Goal: Task Accomplishment & Management: Use online tool/utility

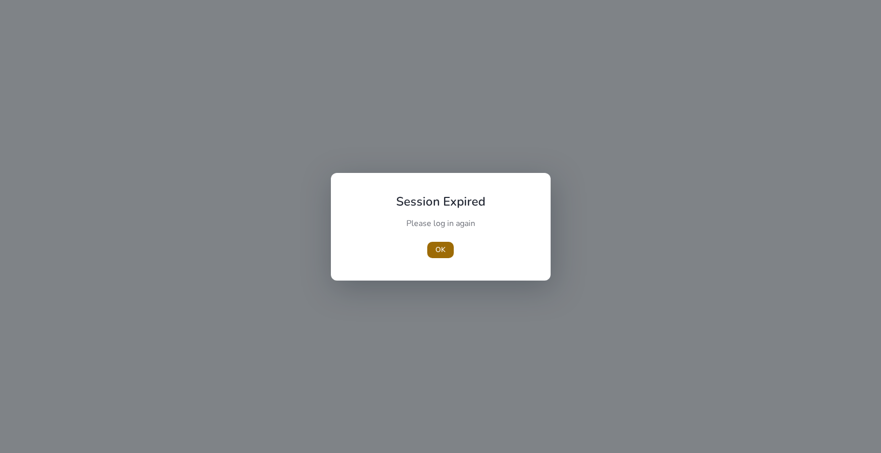
click at [444, 247] on span "OK" at bounding box center [441, 249] width 10 height 11
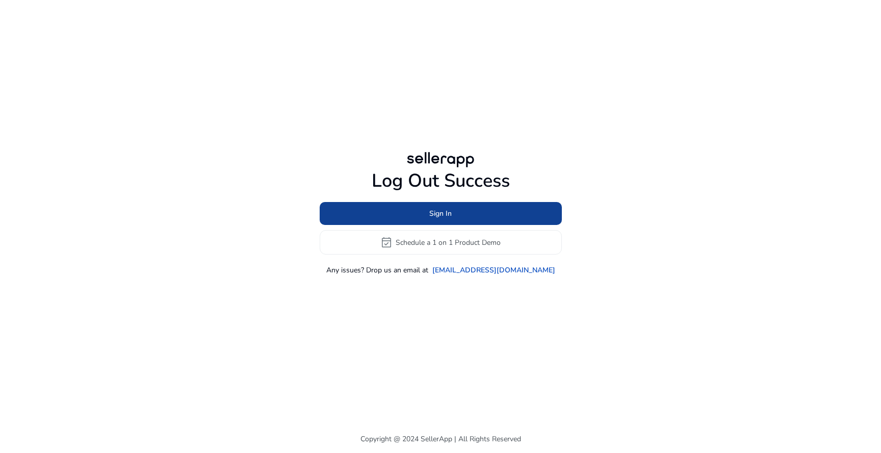
click at [448, 216] on span "Sign In" at bounding box center [440, 213] width 22 height 11
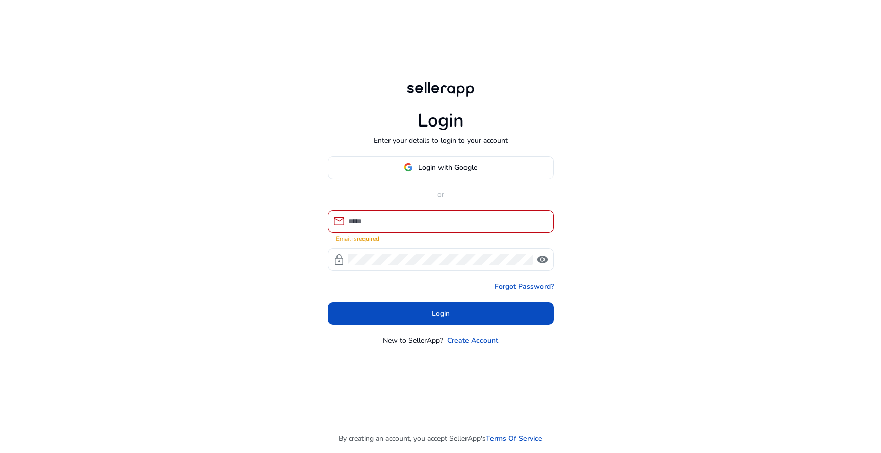
type input "**********"
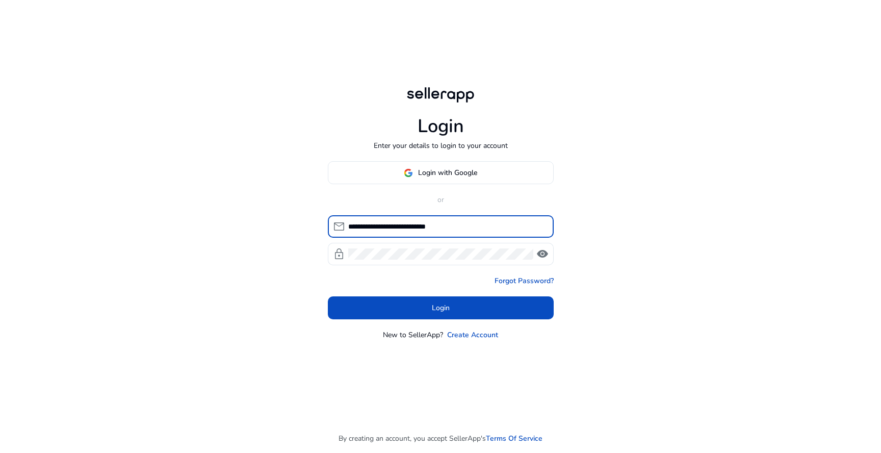
click button "Login" at bounding box center [441, 307] width 226 height 23
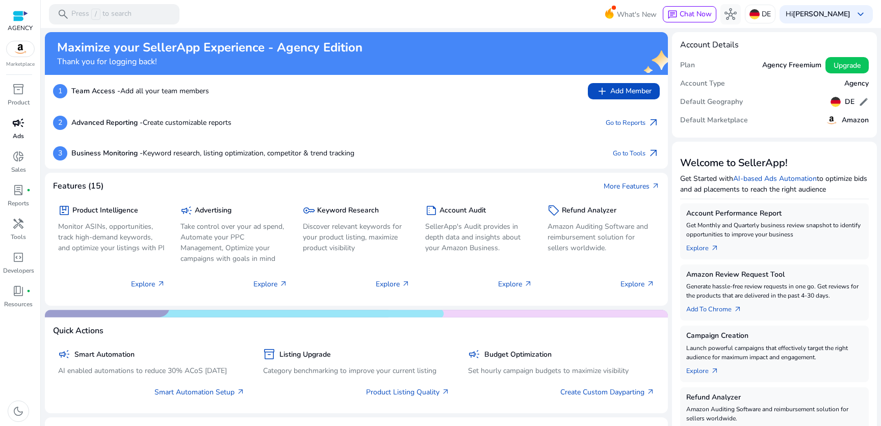
click at [23, 125] on span "campaign" at bounding box center [18, 123] width 12 height 12
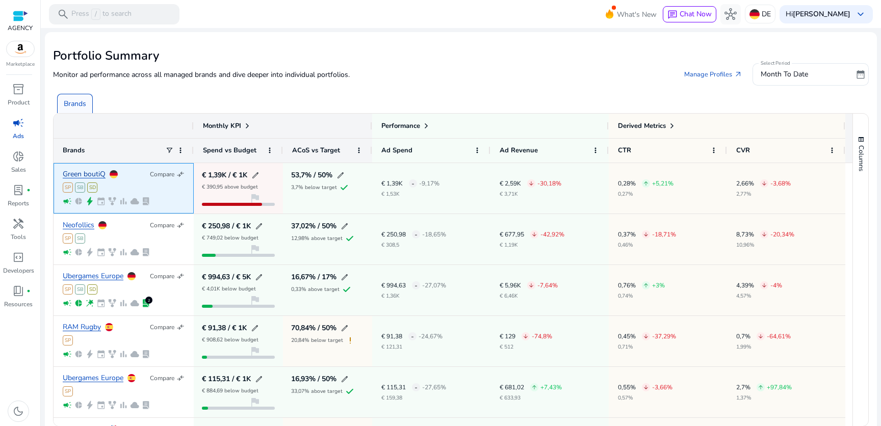
click at [98, 172] on link "Green boutiQ" at bounding box center [84, 175] width 43 height 8
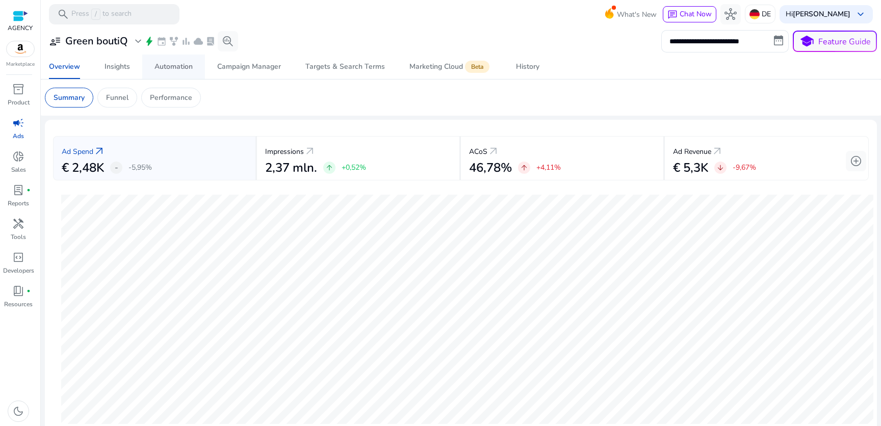
click at [184, 69] on div "Automation" at bounding box center [174, 66] width 38 height 7
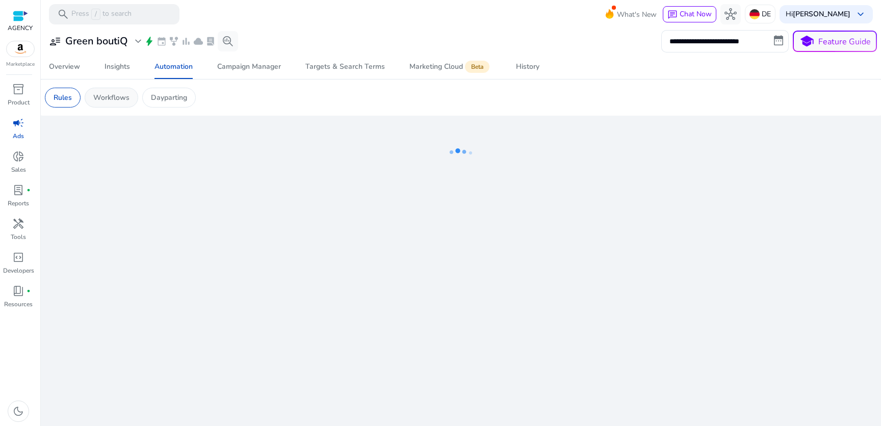
click at [123, 95] on p "Workflows" at bounding box center [111, 97] width 36 height 11
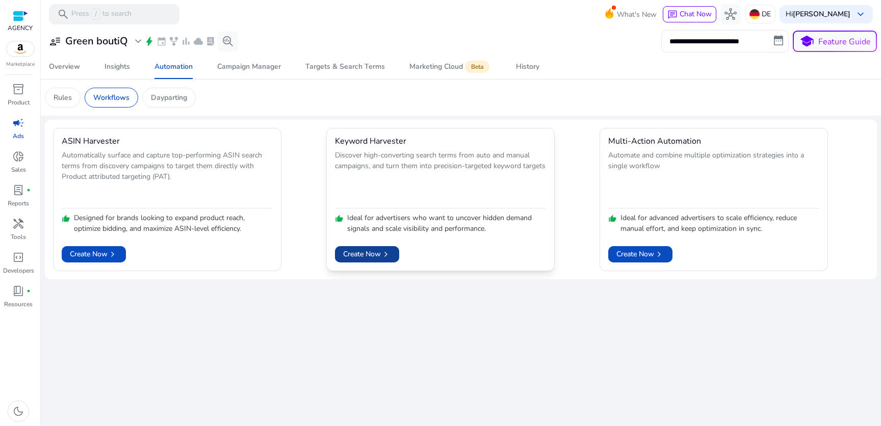
click at [368, 252] on span "Create Now chevron_right" at bounding box center [367, 254] width 48 height 11
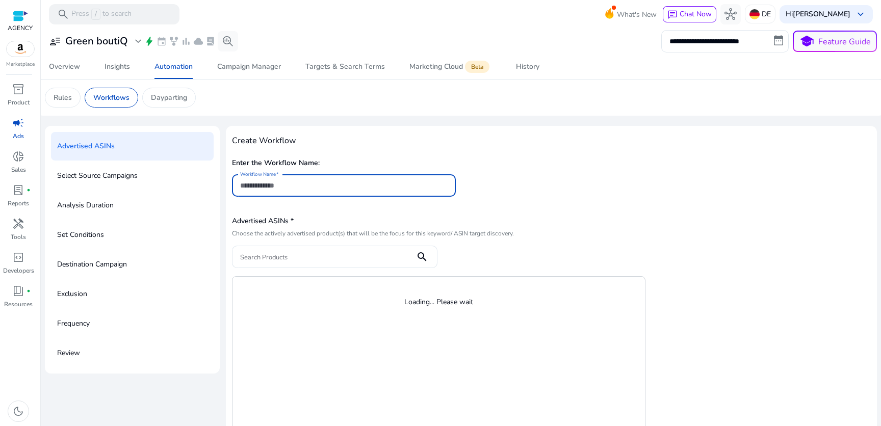
scroll to position [23, 0]
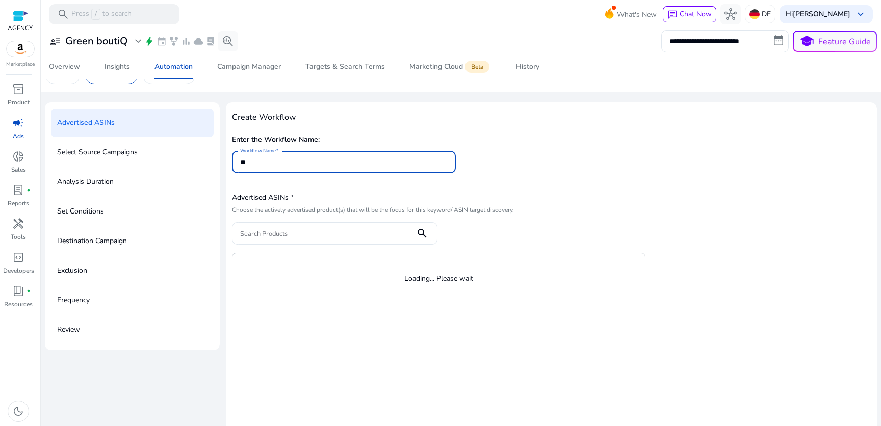
type input "***"
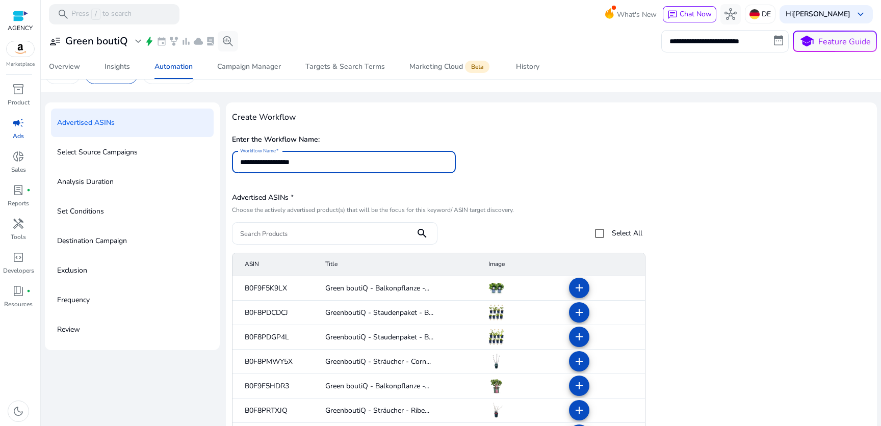
type input "**********"
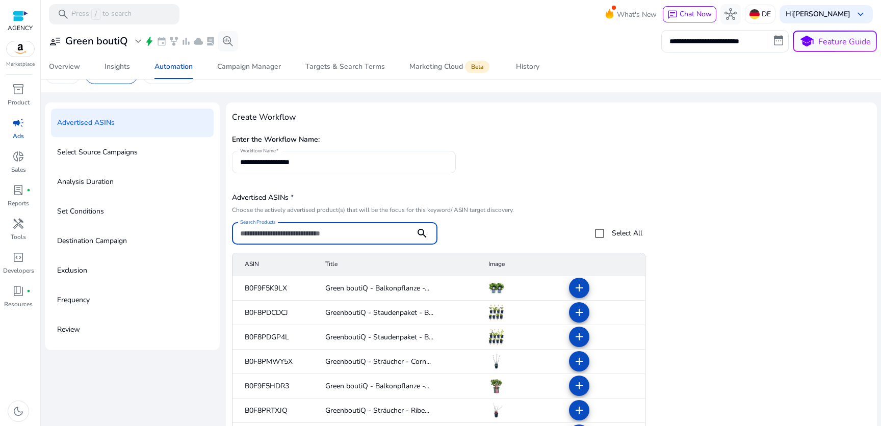
click at [579, 216] on div "Advertised ASINs * Choose the actively advertised product(s) that will be the f…" at bounding box center [437, 217] width 411 height 55
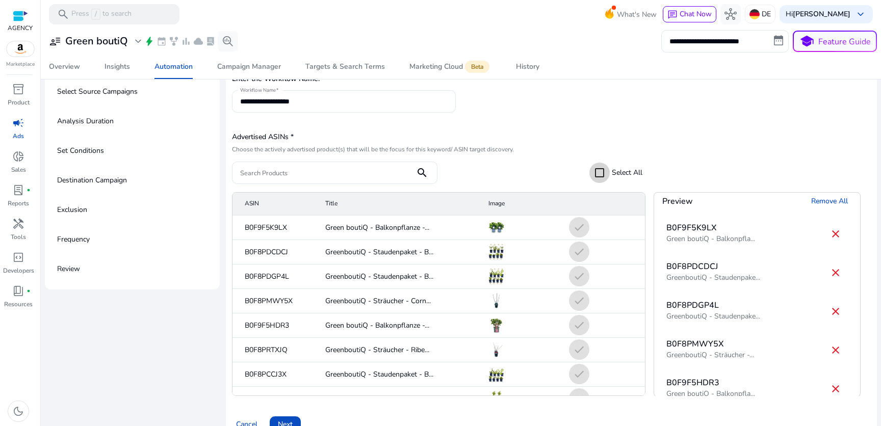
scroll to position [105, 0]
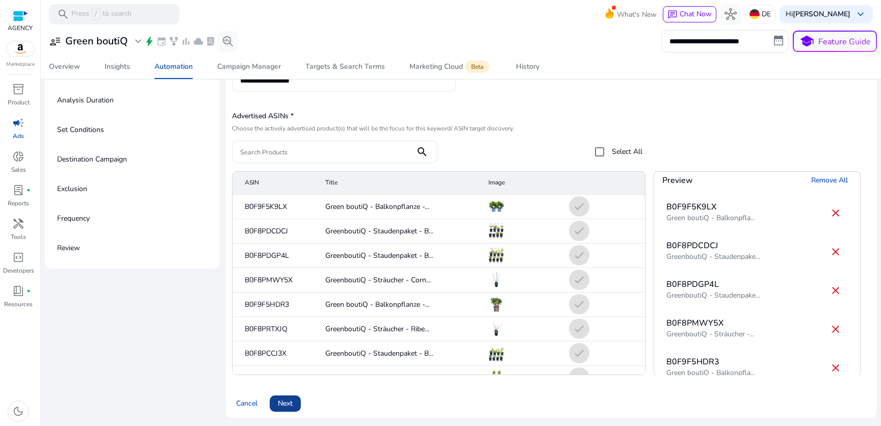
click at [291, 407] on span "Next" at bounding box center [285, 403] width 15 height 11
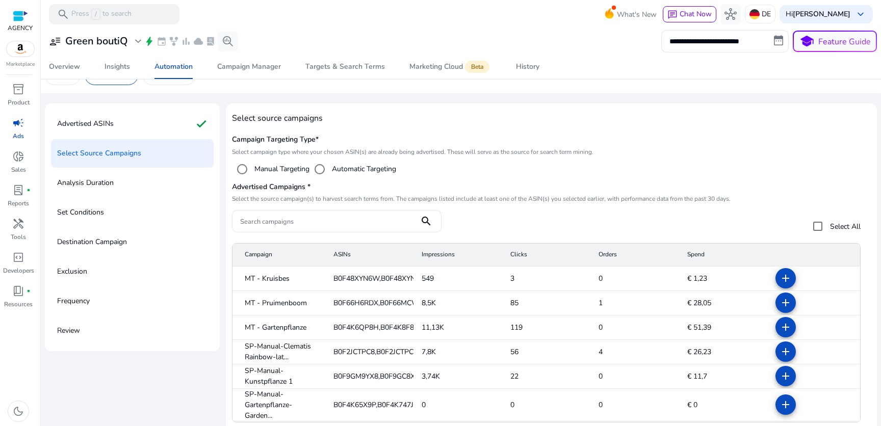
scroll to position [22, 0]
drag, startPoint x: 234, startPoint y: 143, endPoint x: 307, endPoint y: 141, distance: 73.0
click at [307, 141] on h5 "Campaign Targeting Type*" at bounding box center [551, 140] width 639 height 9
click at [424, 184] on h5 "Advertised Campaigns *" at bounding box center [551, 188] width 639 height 9
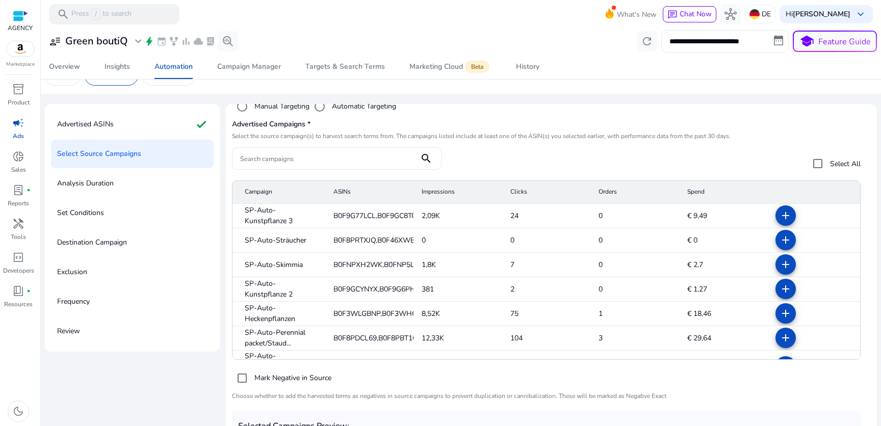
scroll to position [80, 0]
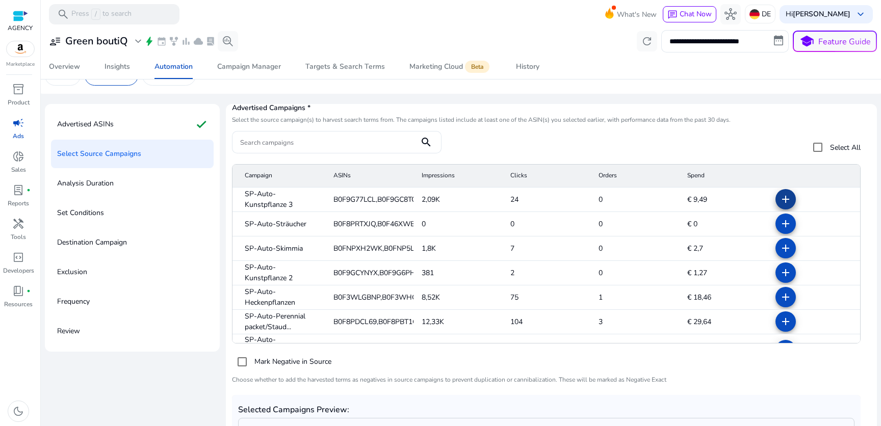
click at [782, 201] on mat-icon "add" at bounding box center [786, 199] width 12 height 12
click at [780, 224] on mat-icon "add" at bounding box center [786, 224] width 12 height 12
click at [780, 250] on mat-icon "add" at bounding box center [786, 248] width 12 height 12
click at [777, 283] on span at bounding box center [786, 273] width 24 height 24
click at [780, 316] on mat-icon "add" at bounding box center [786, 322] width 12 height 12
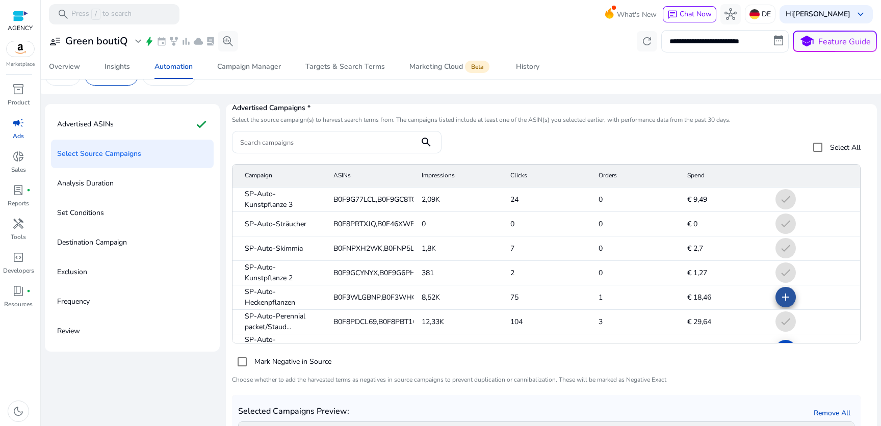
click at [780, 294] on mat-icon "add" at bounding box center [786, 297] width 12 height 12
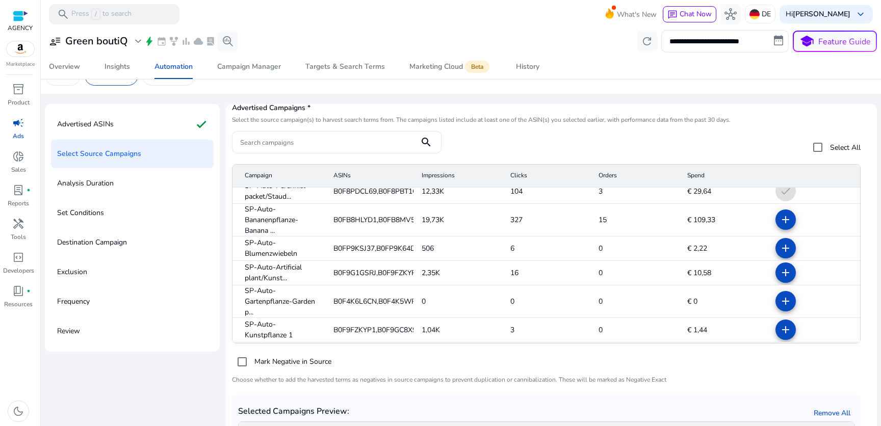
scroll to position [139, 0]
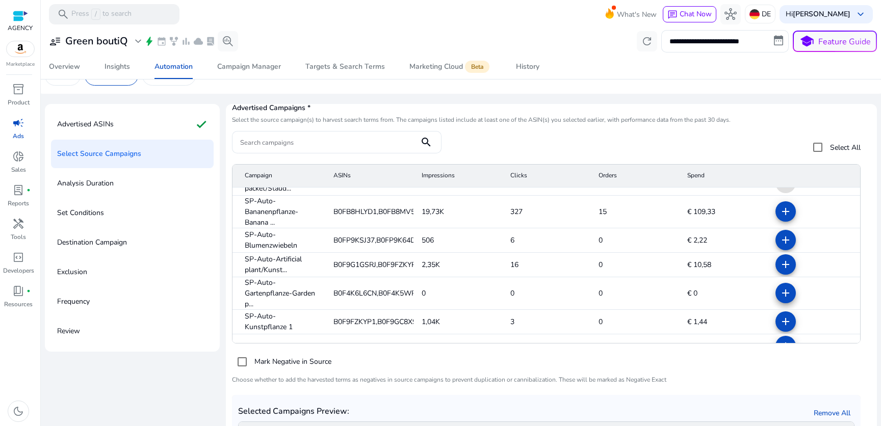
click at [780, 294] on mat-icon "add" at bounding box center [786, 293] width 12 height 12
click at [780, 261] on mat-icon "add" at bounding box center [786, 265] width 12 height 12
click at [780, 235] on mat-icon "add" at bounding box center [786, 240] width 12 height 12
click at [780, 213] on mat-icon "add" at bounding box center [786, 212] width 12 height 12
click at [780, 320] on mat-icon "add" at bounding box center [786, 322] width 12 height 12
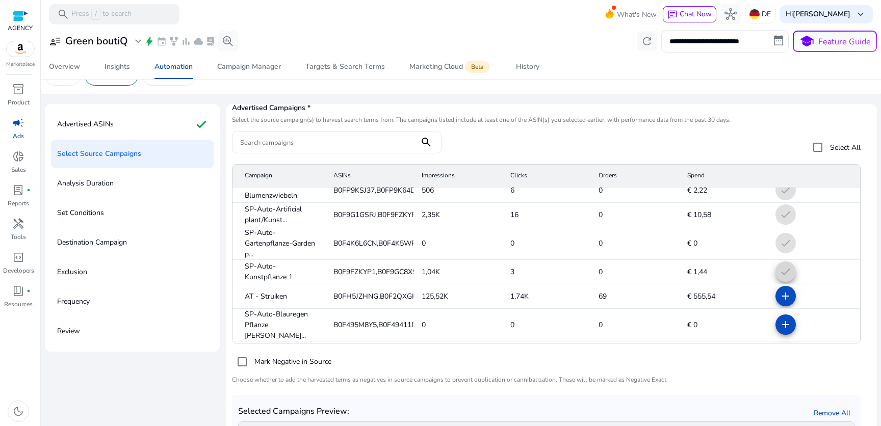
scroll to position [212, 0]
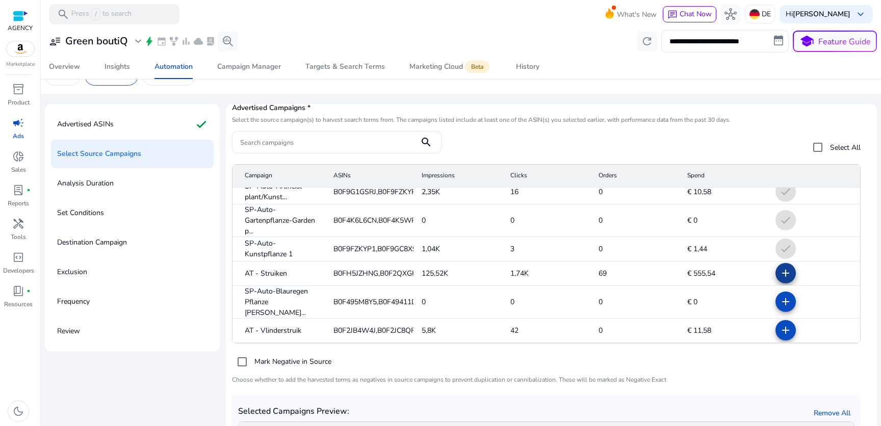
click at [778, 263] on span at bounding box center [786, 273] width 24 height 24
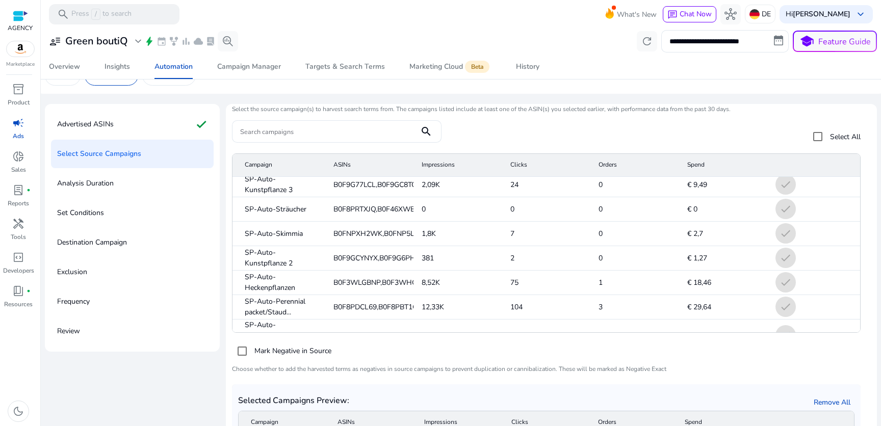
scroll to position [0, 0]
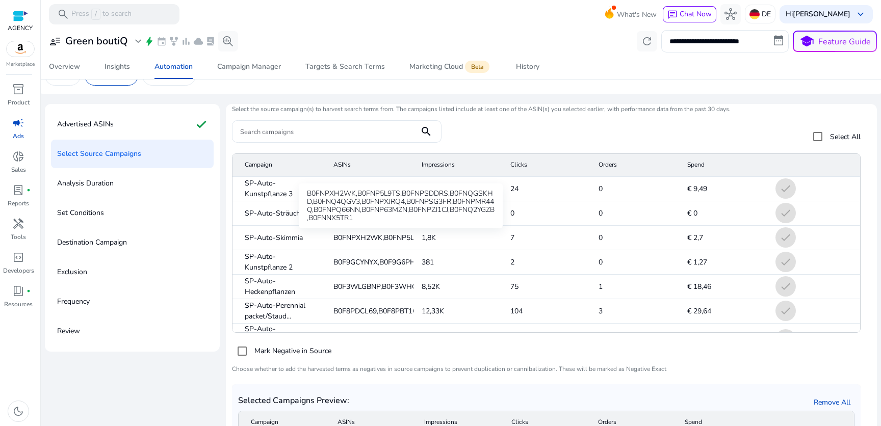
click at [355, 235] on span "B0FNPXH2WK,B0FNP5L9TS,B0FNPSDD..." at bounding box center [402, 238] width 137 height 11
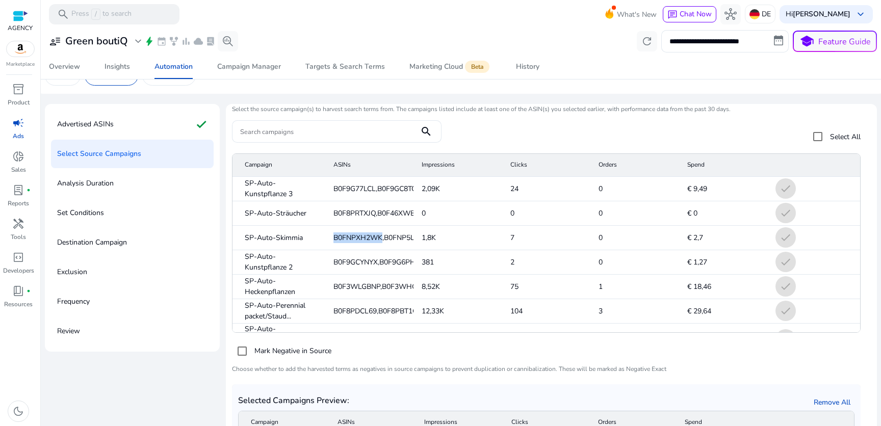
click at [355, 235] on span "B0FNPXH2WK,B0FNP5L9TS,B0FNPSDD..." at bounding box center [402, 238] width 137 height 11
copy span "B0FNPXH2WK"
click at [150, 133] on div "Advertised ASINs check" at bounding box center [132, 124] width 163 height 29
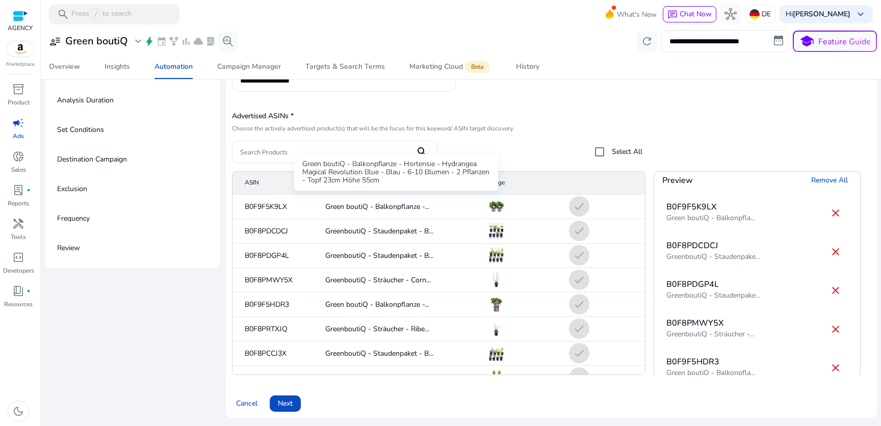
scroll to position [1035, 0]
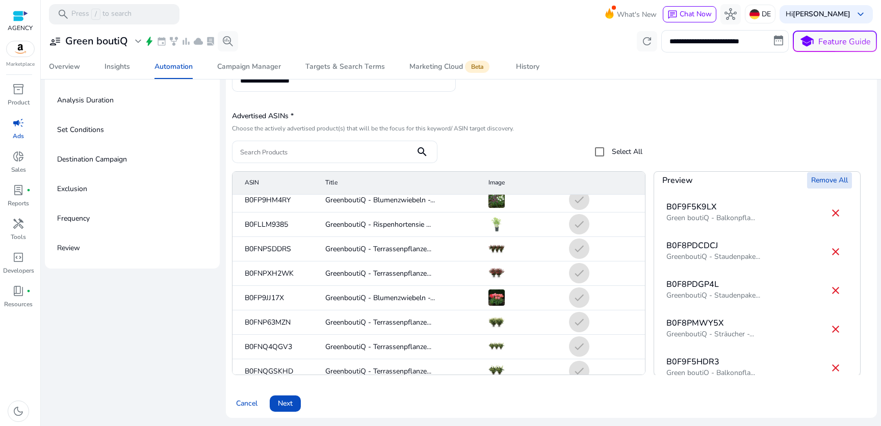
click at [826, 178] on span "Remove All" at bounding box center [830, 180] width 37 height 11
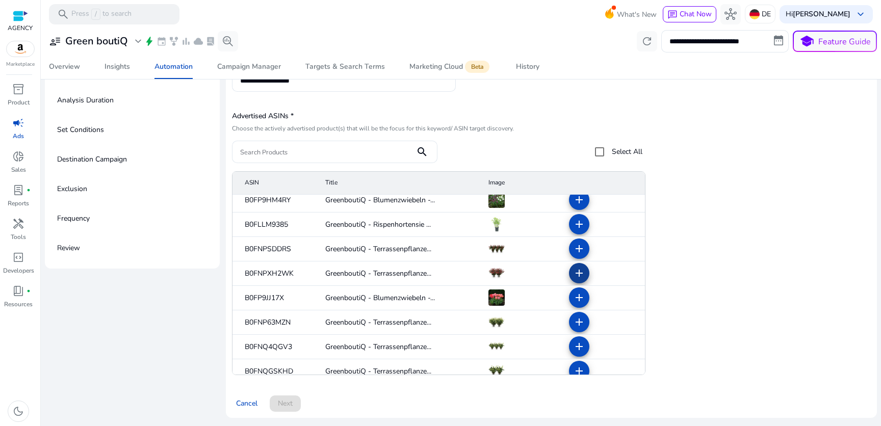
click at [580, 271] on mat-icon "add" at bounding box center [579, 273] width 12 height 12
click at [293, 399] on span "Next" at bounding box center [285, 403] width 15 height 11
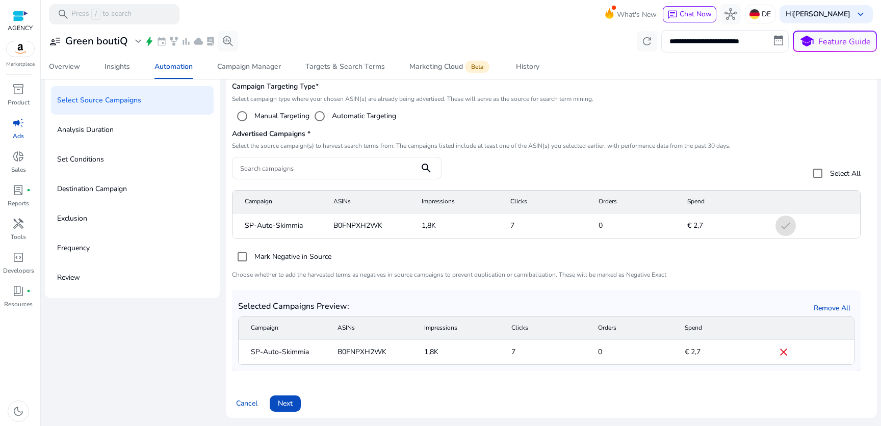
scroll to position [45, 0]
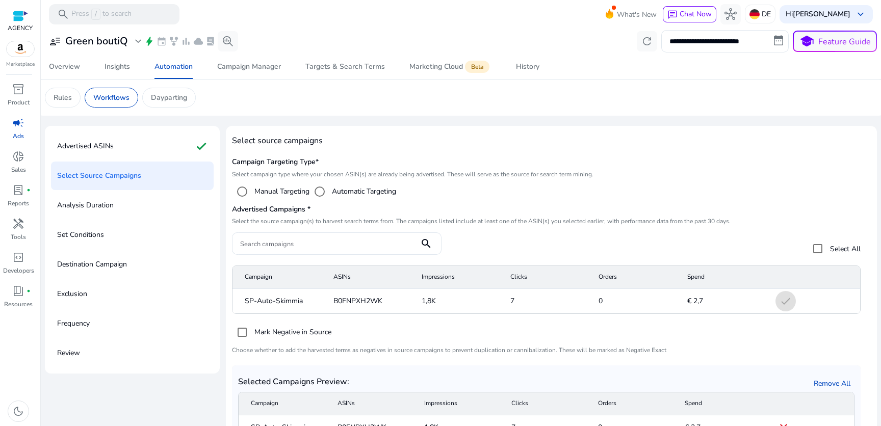
scroll to position [45, 0]
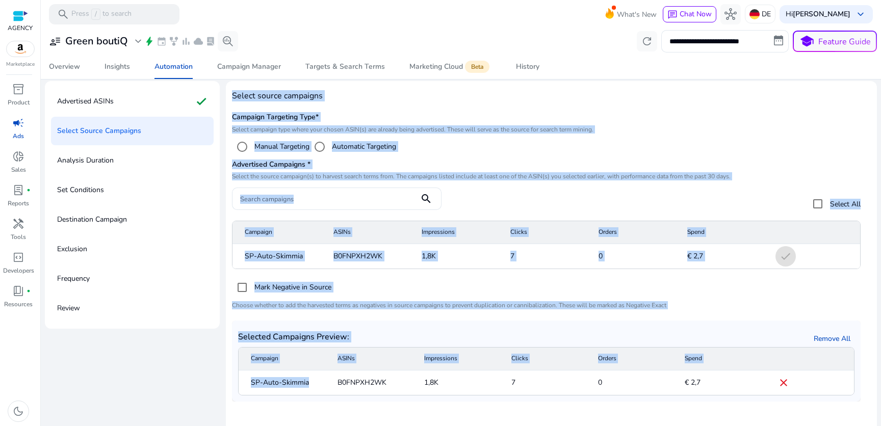
drag, startPoint x: 251, startPoint y: 86, endPoint x: 305, endPoint y: 394, distance: 313.2
click at [306, 394] on div "Select source campaigns Campaign Targeting Type* Select campaign type where you…" at bounding box center [551, 265] width 651 height 368
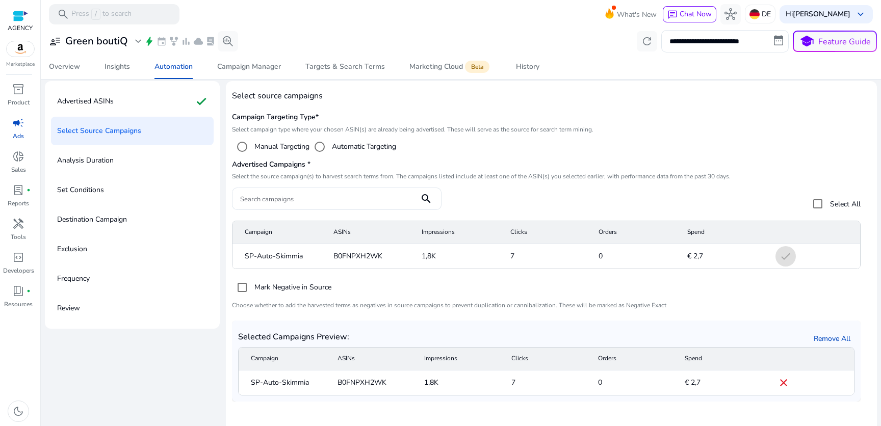
click at [552, 98] on h4 "Select source campaigns" at bounding box center [551, 96] width 639 height 10
click at [163, 103] on div "Advertised ASINs check" at bounding box center [132, 101] width 163 height 29
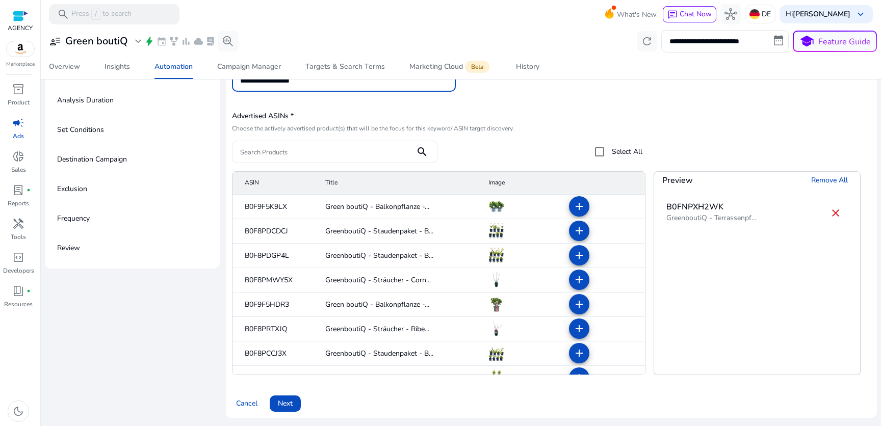
scroll to position [105, 0]
click at [573, 207] on mat-icon "add" at bounding box center [579, 206] width 12 height 12
click at [573, 228] on mat-icon "add" at bounding box center [579, 231] width 12 height 12
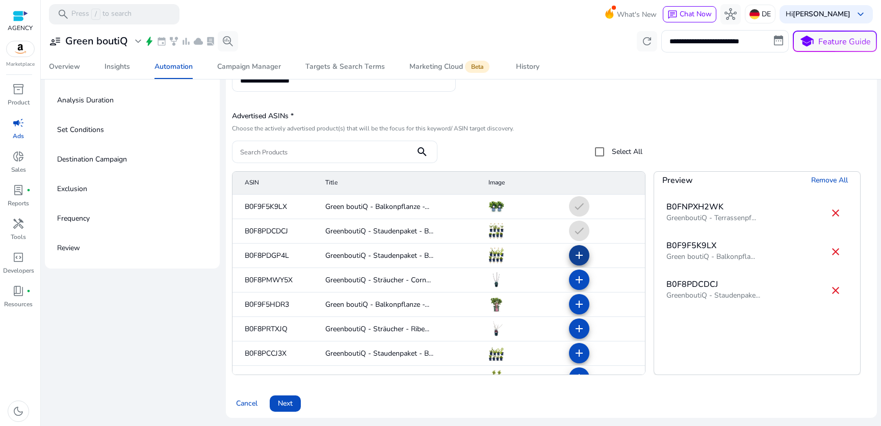
click at [574, 262] on mat-icon "add" at bounding box center [579, 255] width 12 height 12
click at [576, 295] on span at bounding box center [579, 304] width 24 height 24
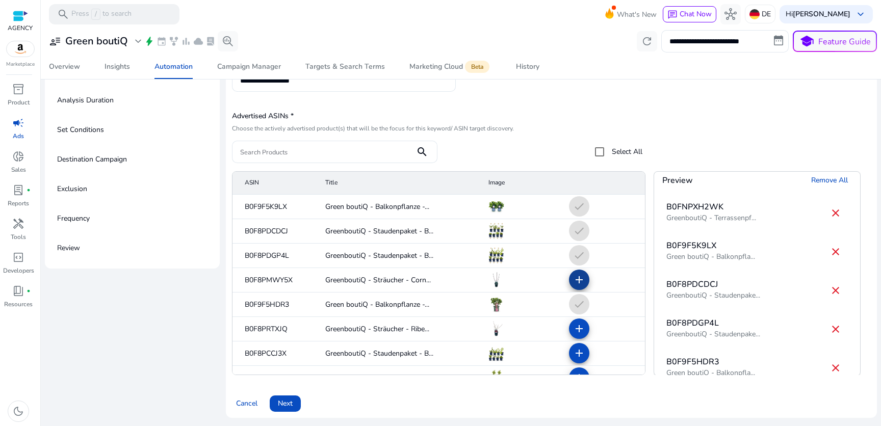
click at [576, 279] on mat-icon "add" at bounding box center [579, 280] width 12 height 12
click at [576, 325] on mat-icon "add" at bounding box center [579, 329] width 12 height 12
click at [299, 402] on span at bounding box center [285, 404] width 31 height 24
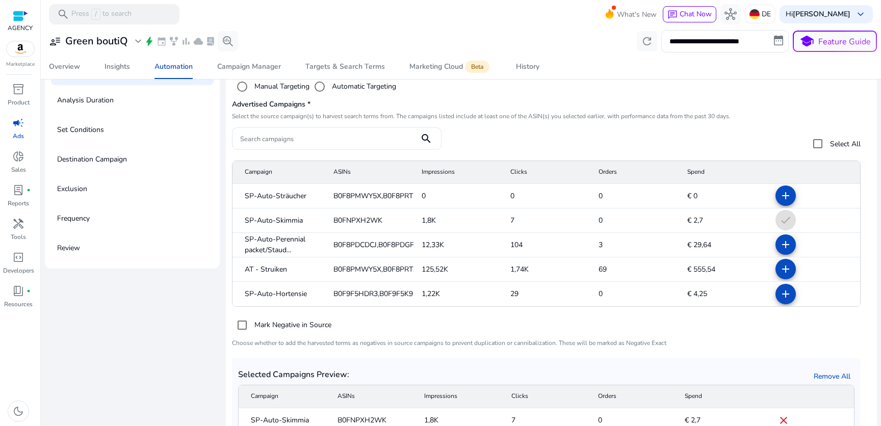
scroll to position [47, 0]
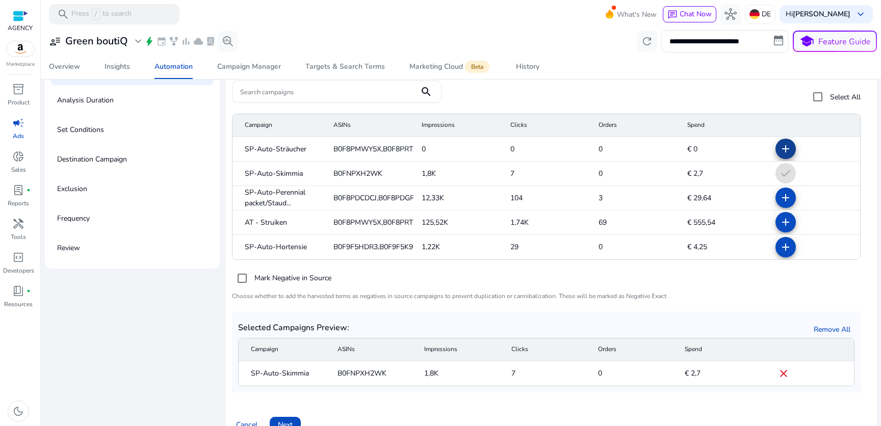
click at [785, 151] on mat-icon "add" at bounding box center [786, 149] width 12 height 12
click at [783, 199] on mat-icon "add" at bounding box center [786, 198] width 12 height 12
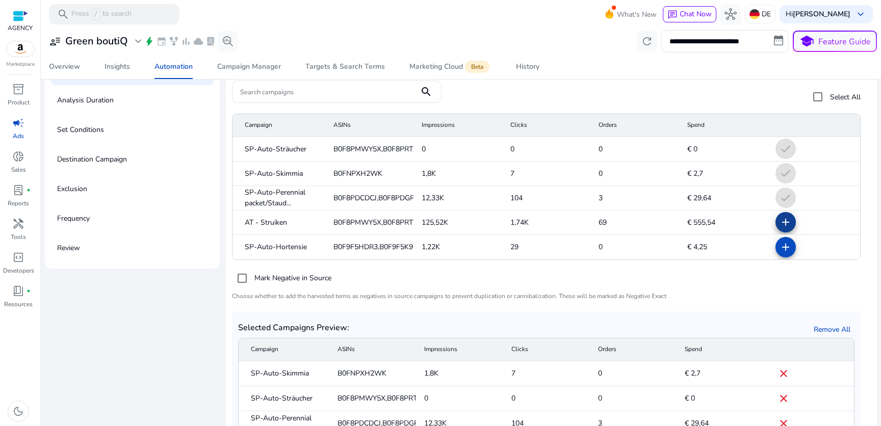
click at [782, 224] on mat-icon "add" at bounding box center [786, 222] width 12 height 12
click at [782, 245] on mat-icon "add" at bounding box center [786, 247] width 12 height 12
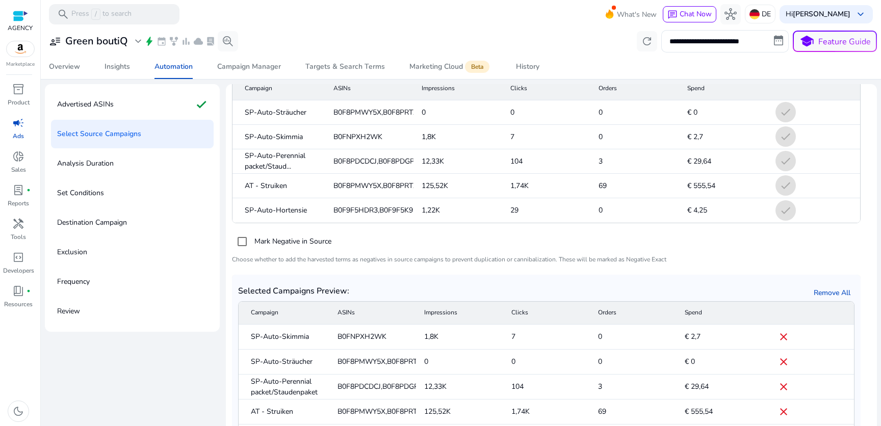
scroll to position [126, 0]
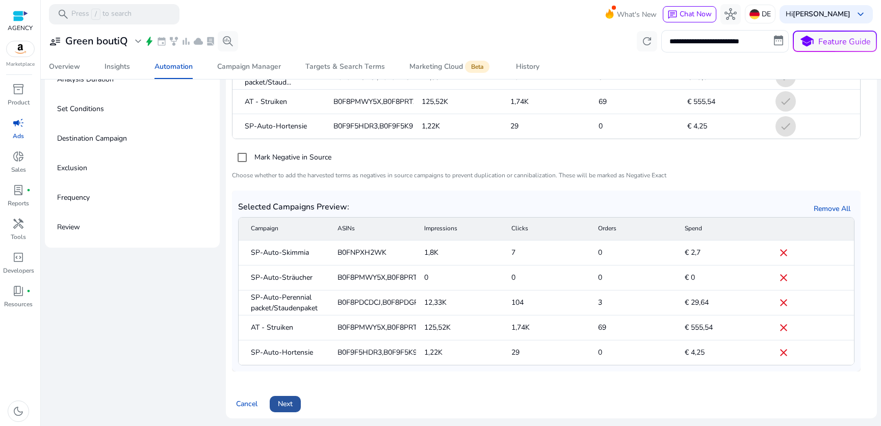
click at [297, 406] on span at bounding box center [285, 404] width 31 height 24
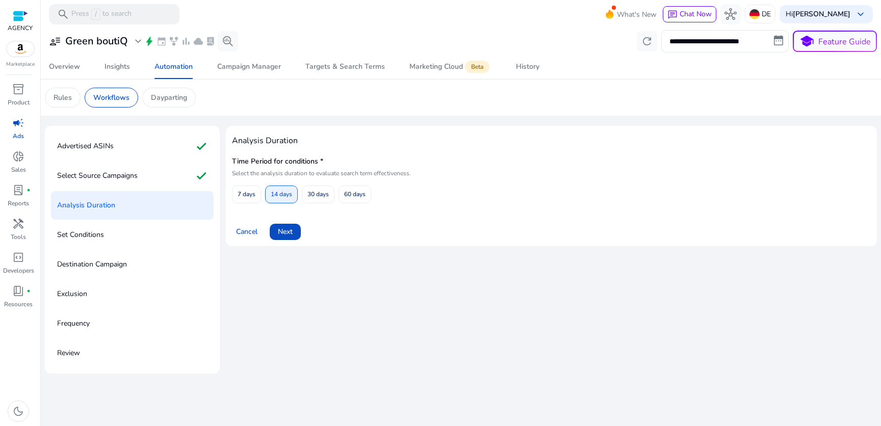
click at [262, 163] on h5 "Time Period for conditions *" at bounding box center [437, 162] width 410 height 9
click at [288, 227] on span "Next" at bounding box center [285, 231] width 15 height 11
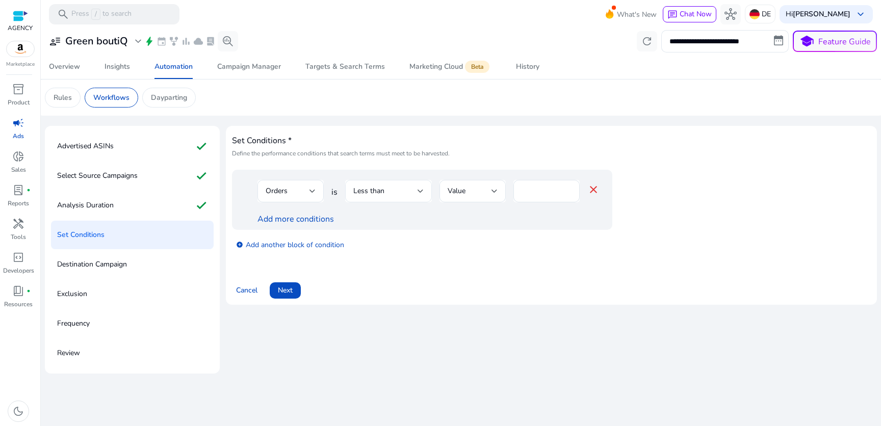
click at [419, 194] on div at bounding box center [421, 191] width 6 height 12
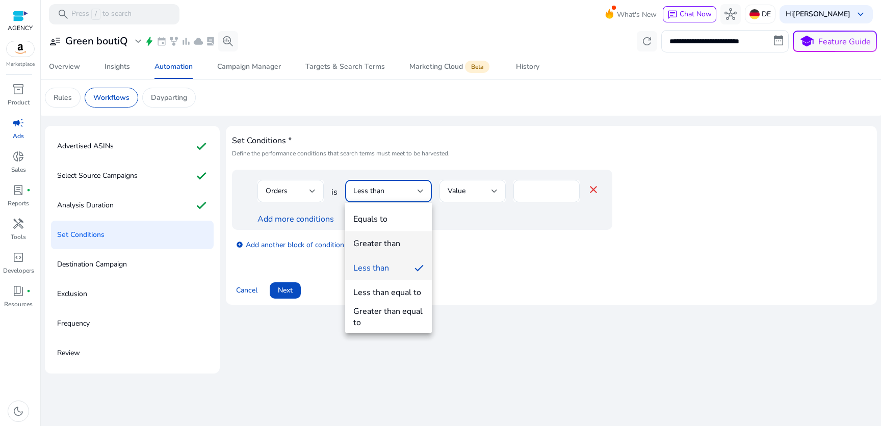
click at [407, 241] on span "Greater than" at bounding box center [388, 243] width 70 height 11
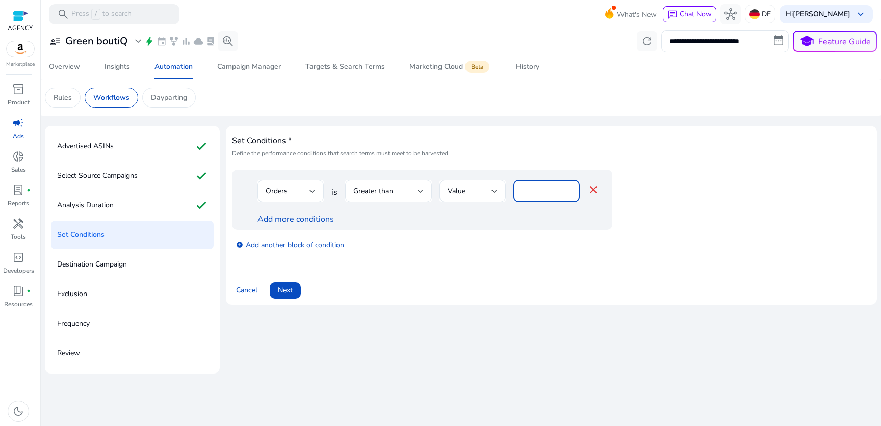
click at [523, 189] on input "*" at bounding box center [547, 191] width 50 height 11
type input "*"
click at [291, 288] on span "Next" at bounding box center [285, 290] width 15 height 11
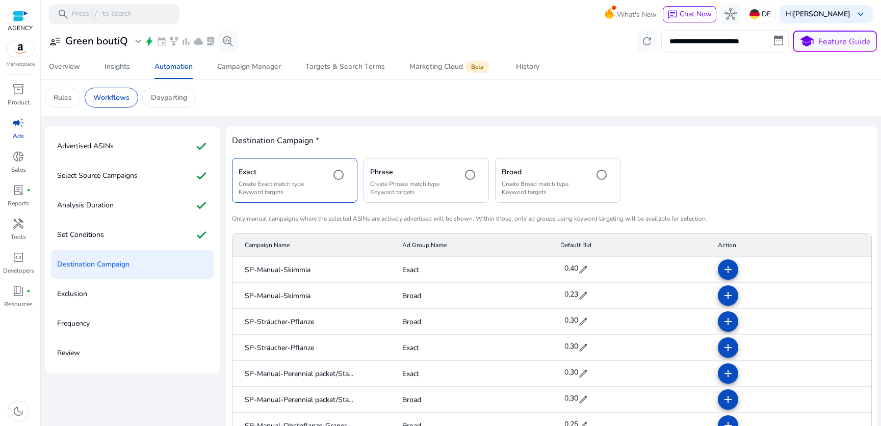
click at [416, 173] on h5 "Phrase" at bounding box center [412, 172] width 84 height 9
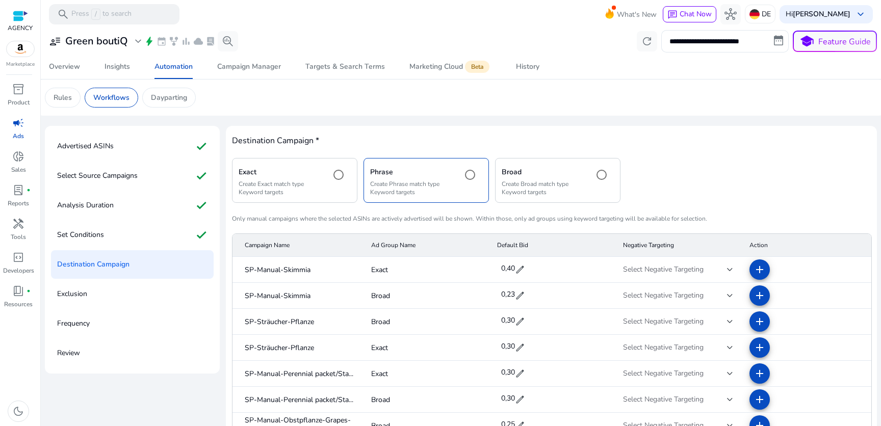
click at [520, 171] on h5 "Broad" at bounding box center [544, 172] width 84 height 9
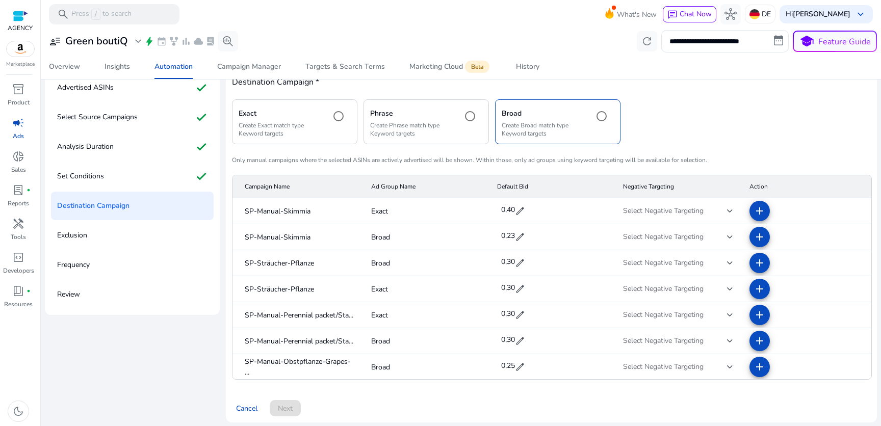
scroll to position [63, 0]
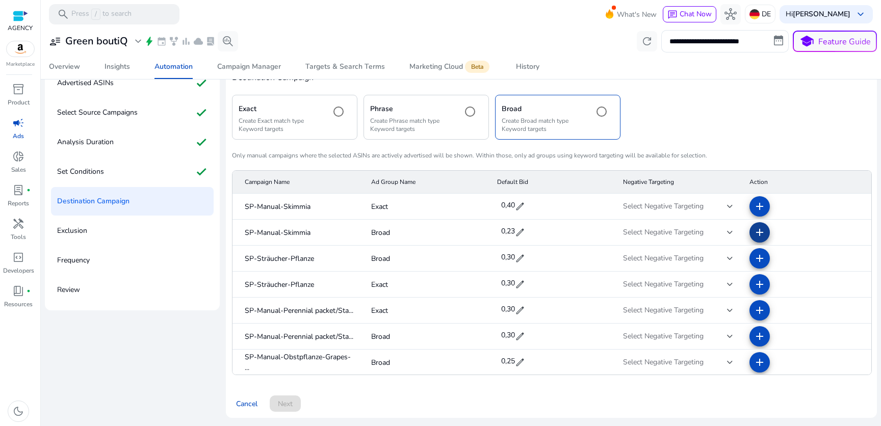
click at [754, 233] on mat-icon "add" at bounding box center [760, 232] width 12 height 12
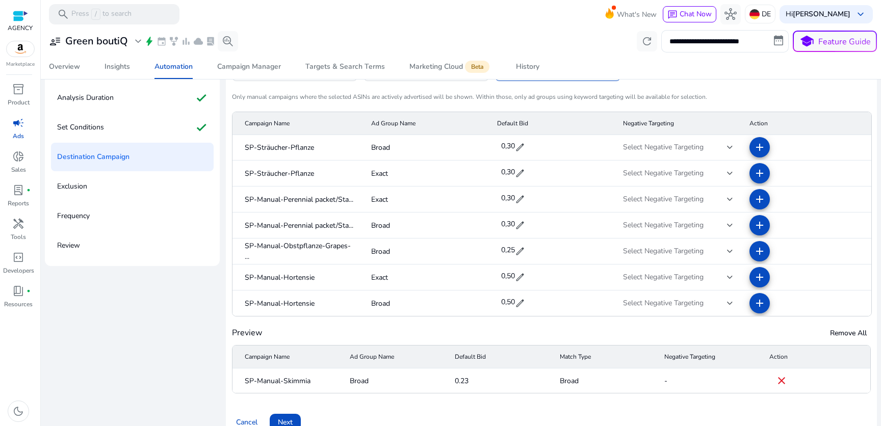
scroll to position [126, 0]
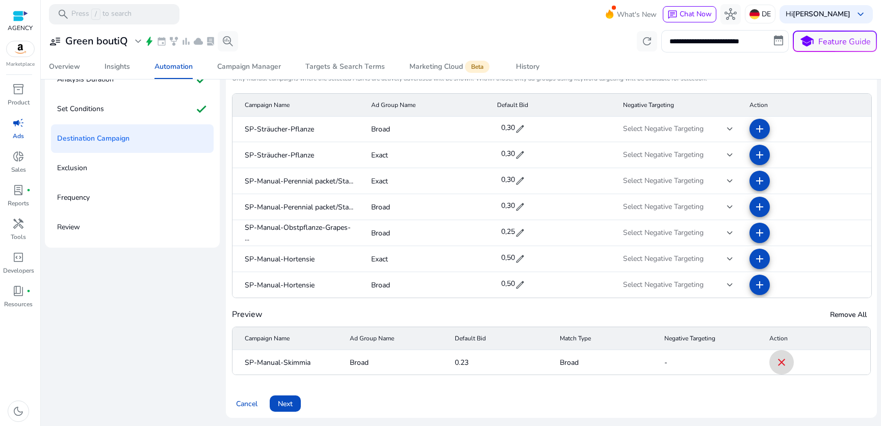
click at [776, 365] on mat-icon "close" at bounding box center [782, 363] width 12 height 12
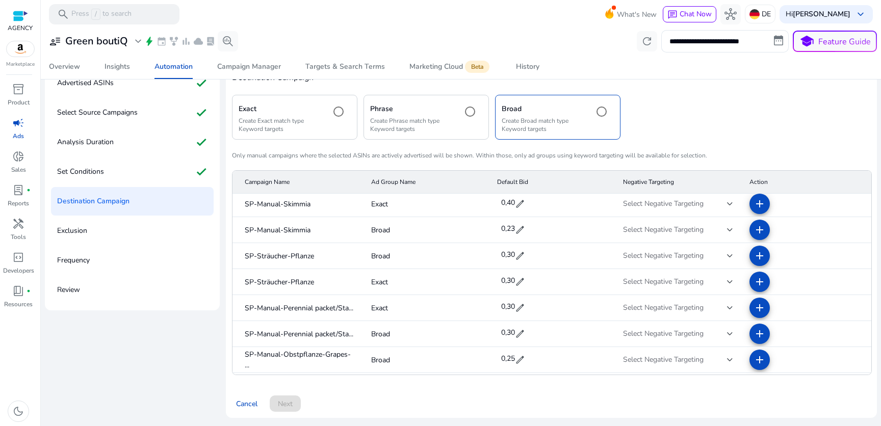
scroll to position [0, 0]
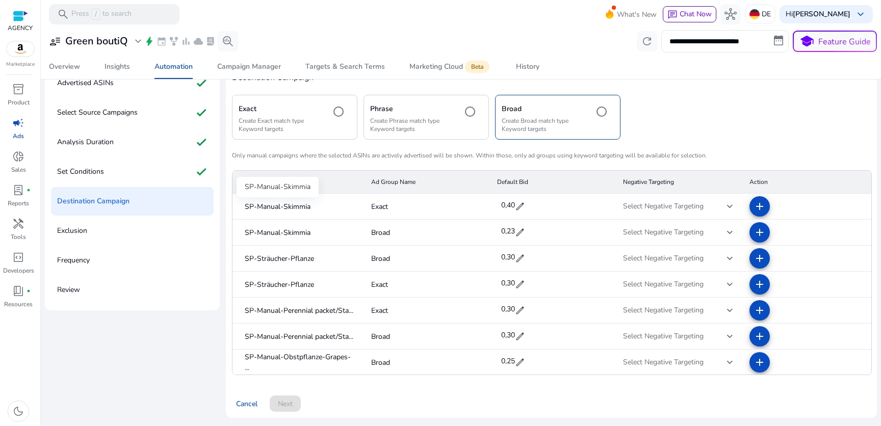
click at [298, 205] on span "SP-Manual-Skimmia" at bounding box center [278, 206] width 66 height 11
click at [757, 207] on mat-icon "add" at bounding box center [760, 206] width 12 height 12
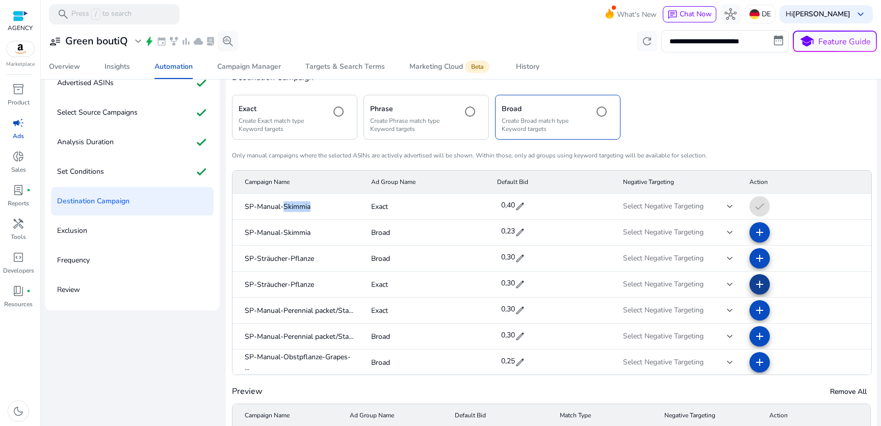
click at [754, 285] on mat-icon "add" at bounding box center [760, 285] width 12 height 12
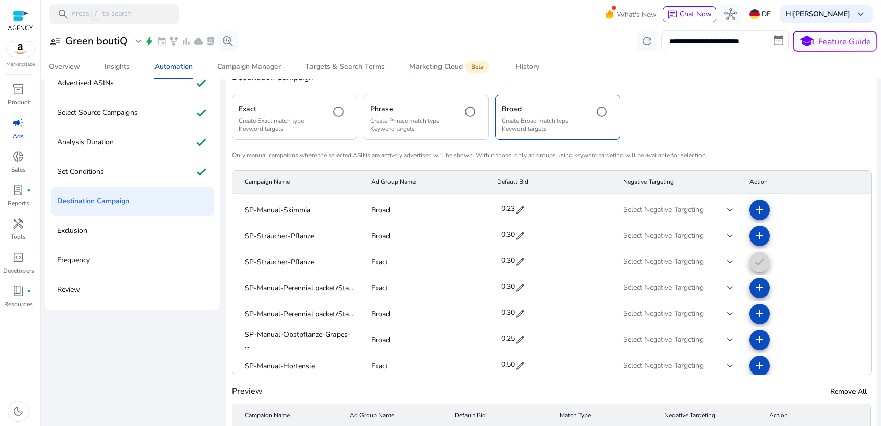
click at [754, 285] on mat-icon "add" at bounding box center [760, 288] width 12 height 12
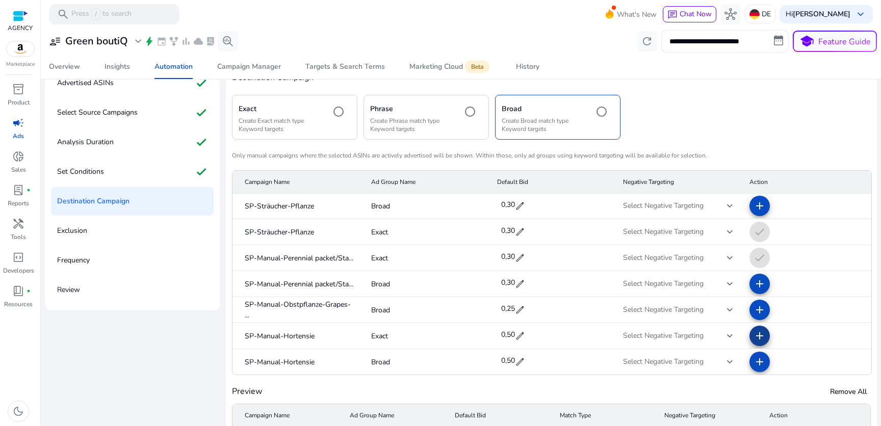
click at [755, 331] on mat-icon "add" at bounding box center [760, 336] width 12 height 12
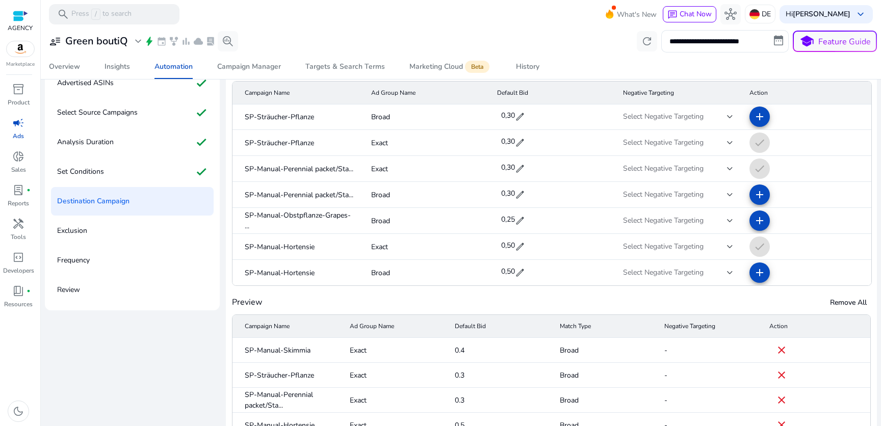
scroll to position [126, 0]
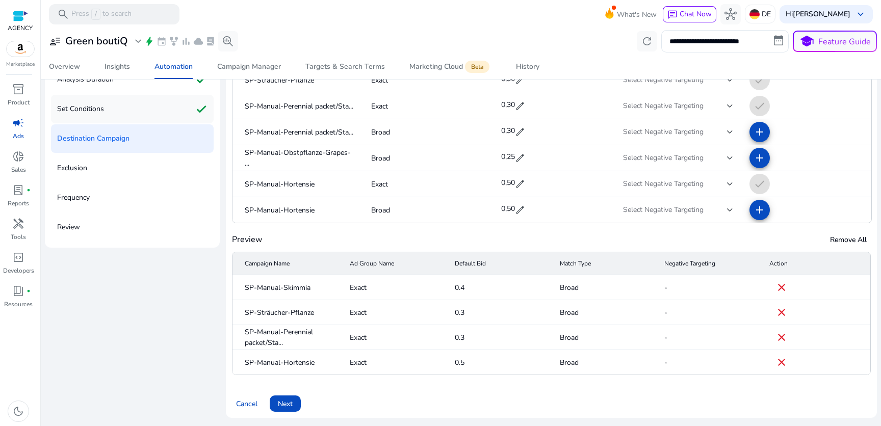
click at [96, 112] on p "Set Conditions" at bounding box center [80, 109] width 47 height 16
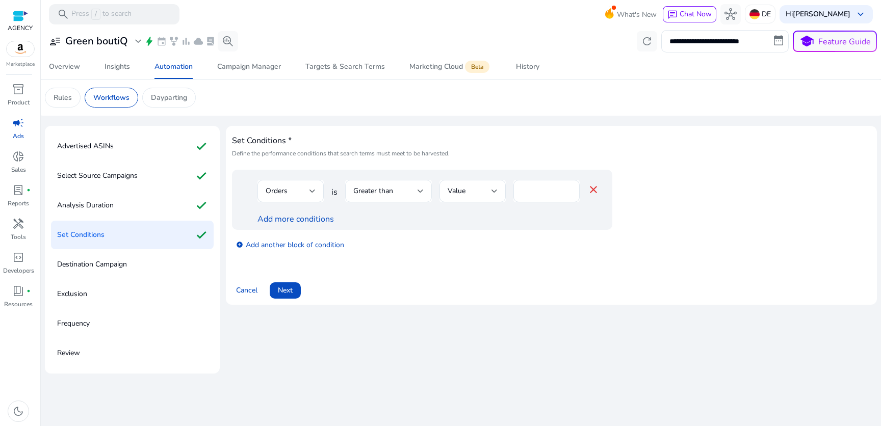
scroll to position [0, 0]
click at [123, 266] on p "Destination Campaign" at bounding box center [92, 265] width 70 height 16
click at [283, 286] on span "Next" at bounding box center [285, 290] width 15 height 11
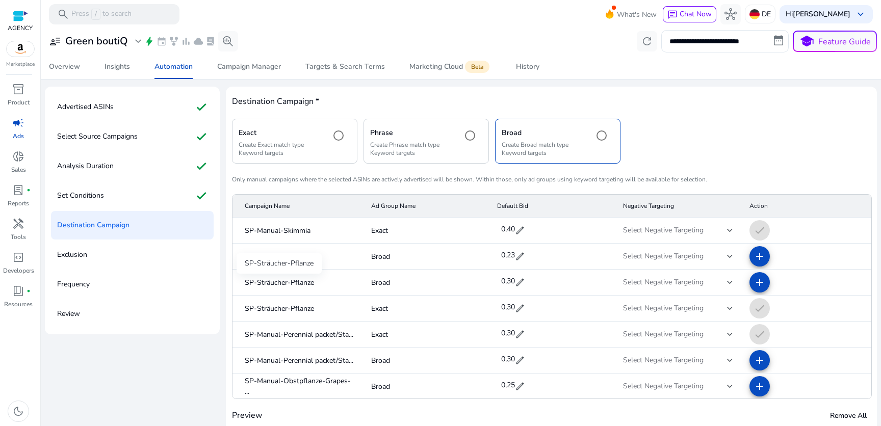
scroll to position [39, 0]
click at [166, 143] on div "Select Source Campaigns check" at bounding box center [132, 136] width 163 height 29
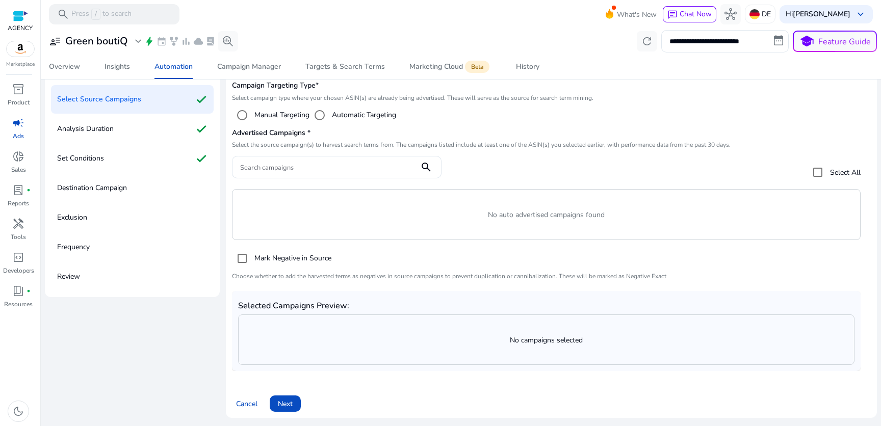
scroll to position [77, 0]
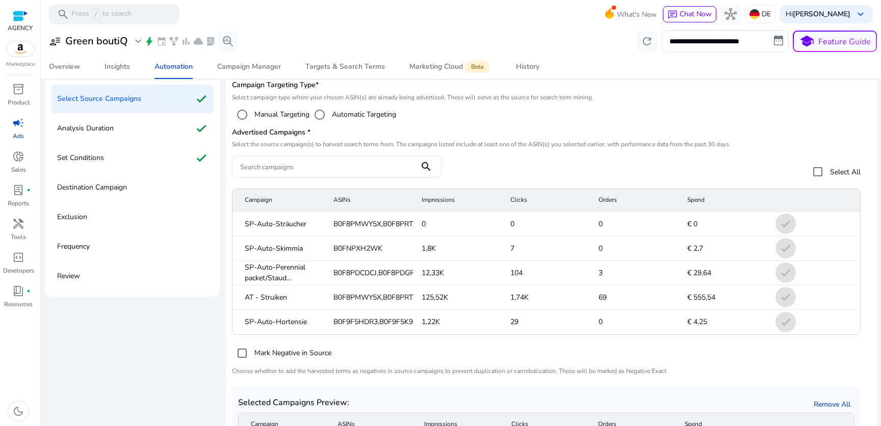
click at [256, 109] on label "Manual Targeting" at bounding box center [280, 114] width 57 height 11
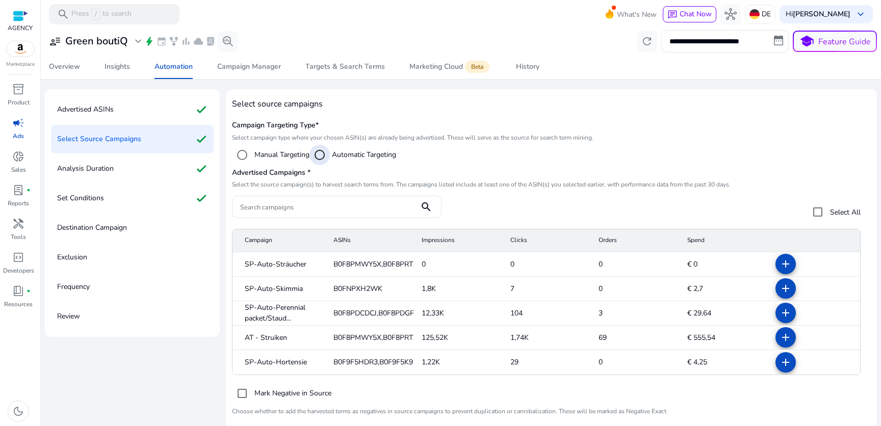
scroll to position [0, 0]
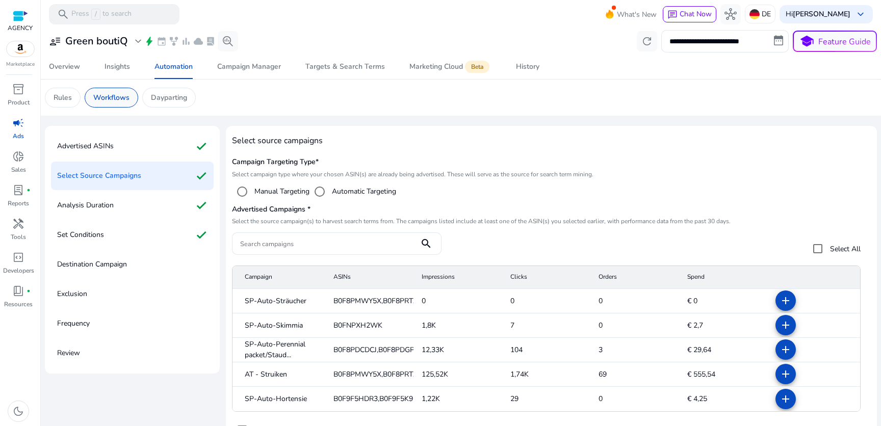
click at [123, 92] on p "Workflows" at bounding box center [111, 97] width 36 height 11
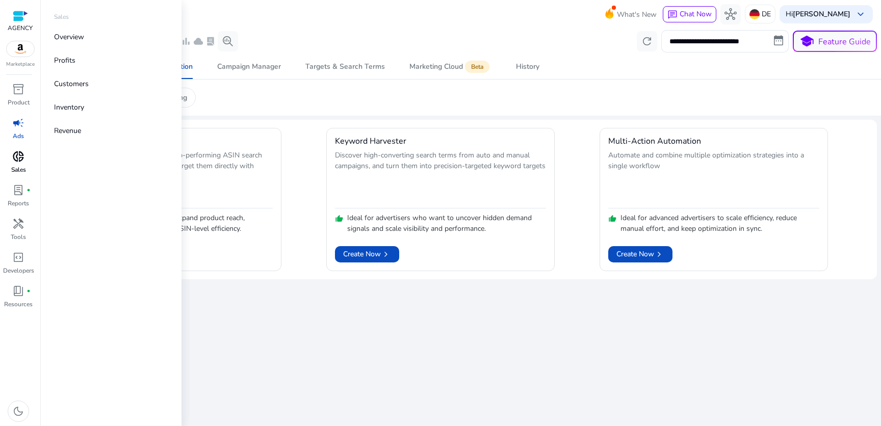
click at [22, 165] on p "Sales" at bounding box center [18, 169] width 15 height 9
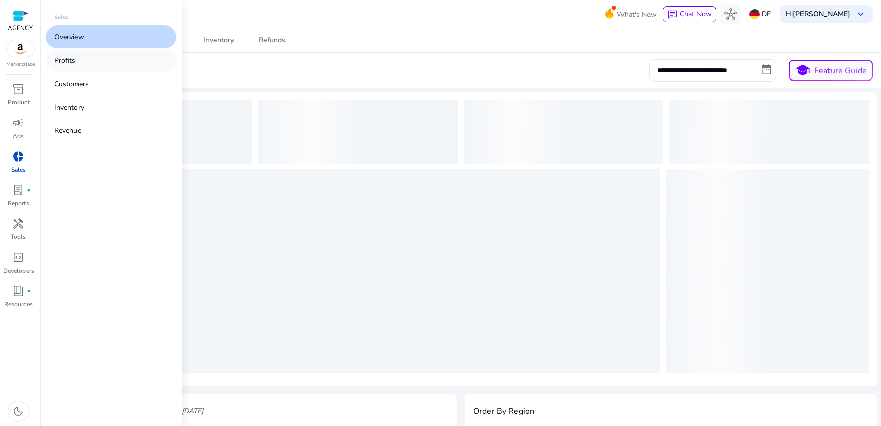
click at [79, 59] on link "Profits" at bounding box center [111, 60] width 131 height 23
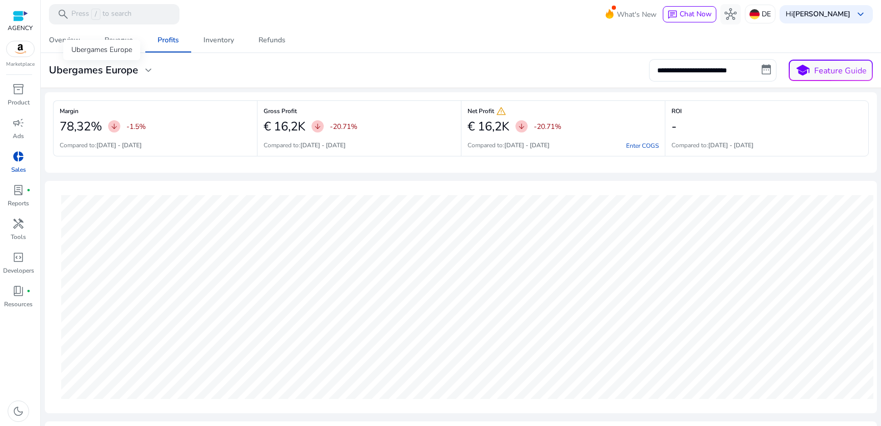
click at [126, 73] on h3 "Ubergames Europe" at bounding box center [93, 70] width 89 height 12
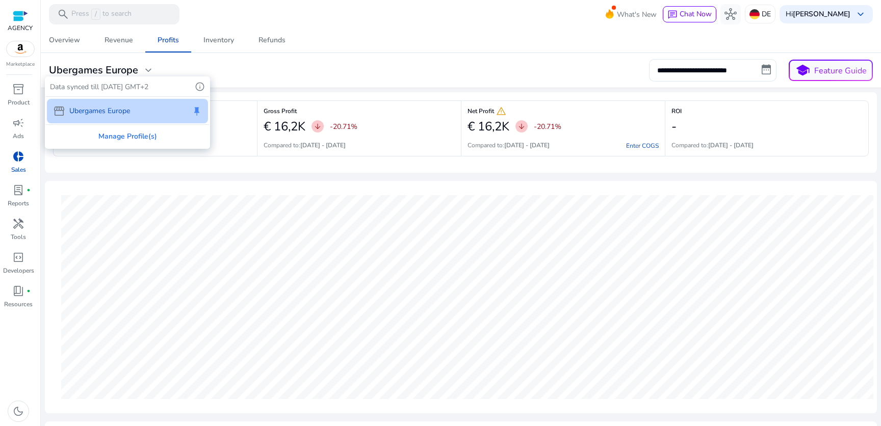
click at [252, 83] on div at bounding box center [440, 213] width 881 height 426
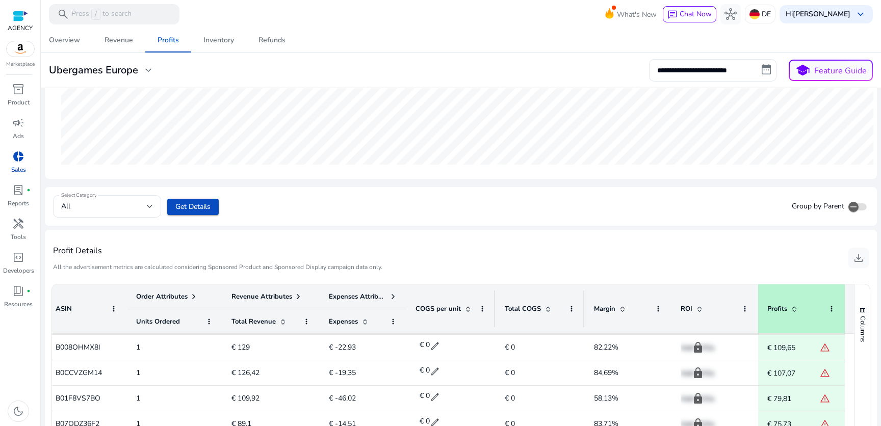
scroll to position [212, 0]
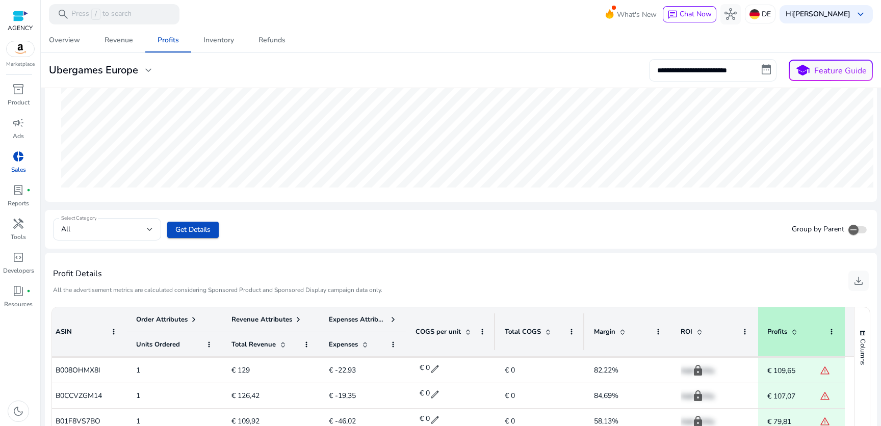
click at [750, 73] on input "**********" at bounding box center [713, 70] width 128 height 22
select select "*"
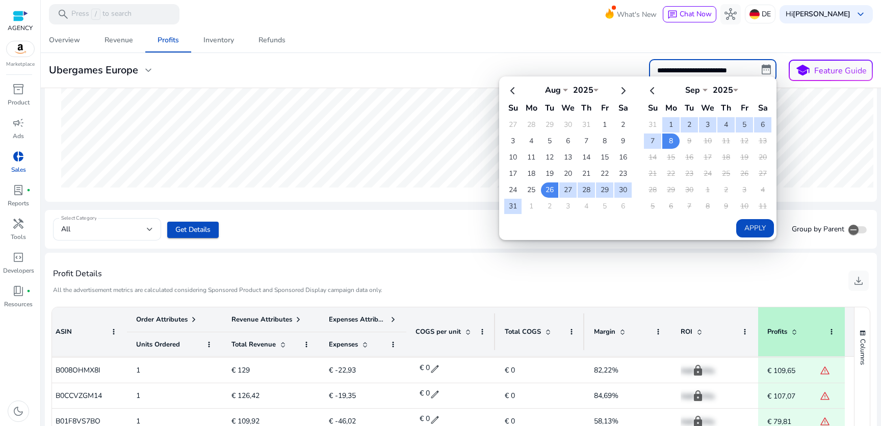
click at [628, 60] on div "**********" at bounding box center [461, 70] width 832 height 22
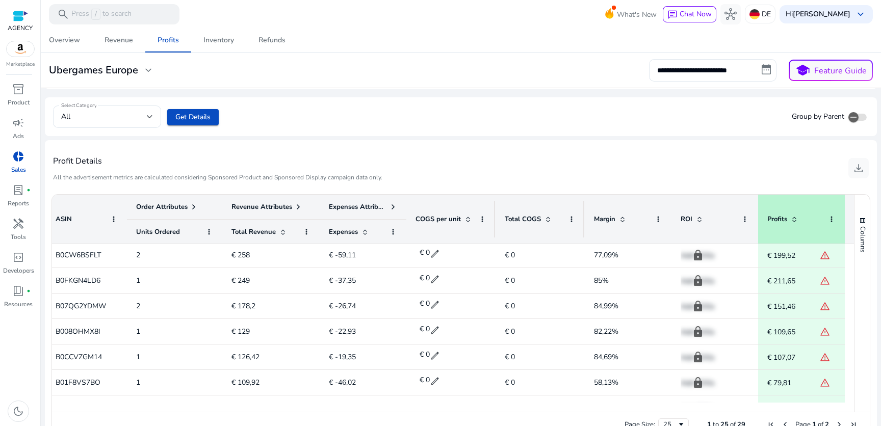
scroll to position [0, 0]
click at [730, 65] on input "**********" at bounding box center [713, 70] width 128 height 22
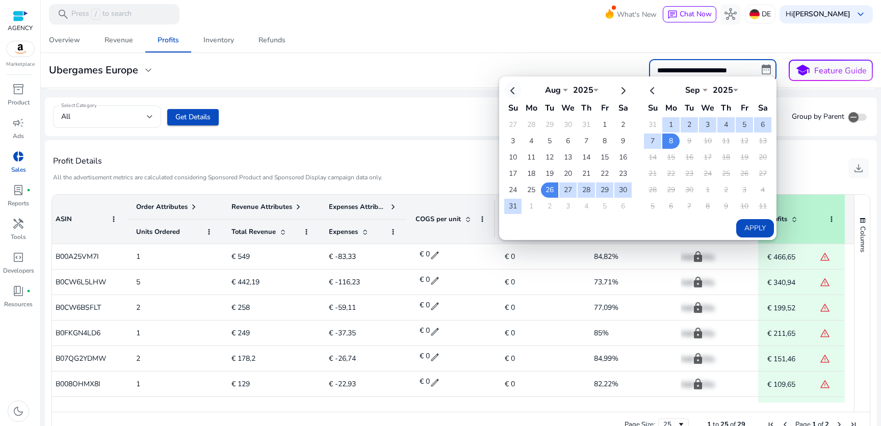
click at [512, 90] on th at bounding box center [512, 90] width 17 height 17
select select "*"
click at [801, 153] on div "Profit Details All the advertisement metrics are calculated considering Sponsor…" at bounding box center [461, 168] width 816 height 40
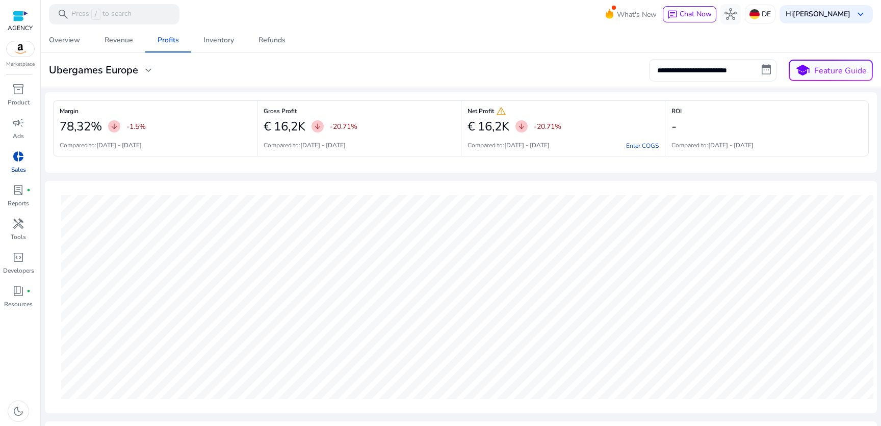
click at [633, 150] on div "Net Profit warning € 16,2K arrow_downward -20.71% Compared to: 12-08-2025 - 25-…" at bounding box center [563, 128] width 204 height 56
click at [634, 147] on link "Enter COGS" at bounding box center [642, 146] width 33 height 8
click at [636, 144] on app-summary-card "Net Profit warning € 16,2K arrow_downward -20.71% Compared to: 12-08-2025 - 25-…" at bounding box center [563, 132] width 204 height 64
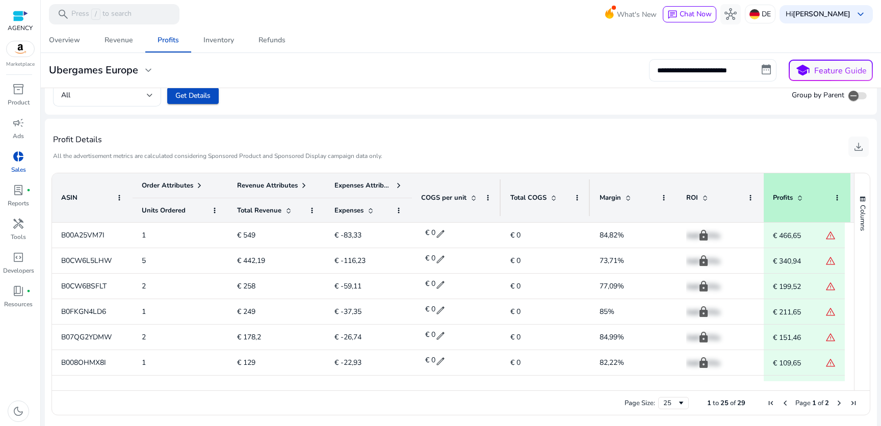
scroll to position [349, 0]
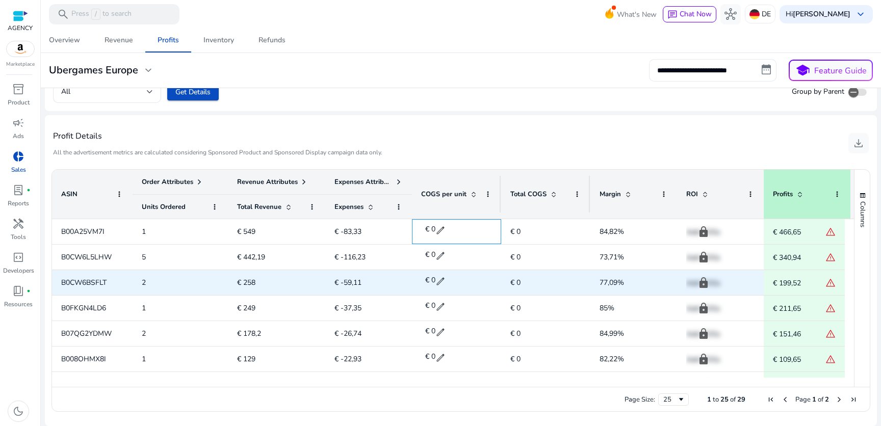
drag, startPoint x: 465, startPoint y: 234, endPoint x: 456, endPoint y: 312, distance: 78.6
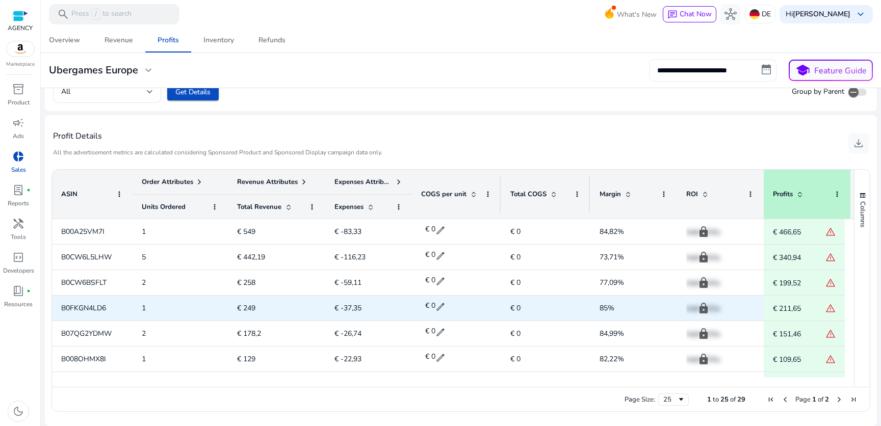
click at [456, 312] on div "€ 0 edit" at bounding box center [456, 307] width 71 height 26
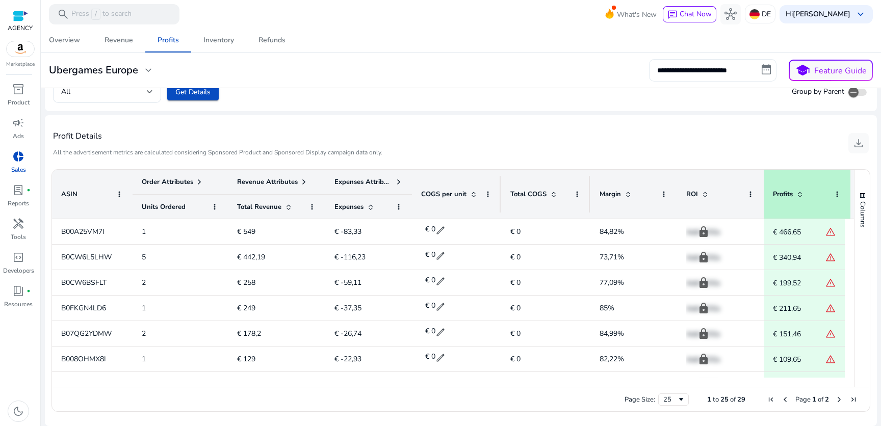
click at [744, 399] on div "Page Size: 25 1 to 25 of 29 Page 1 of 2" at bounding box center [461, 399] width 818 height 24
click at [63, 194] on span "ASIN" at bounding box center [69, 194] width 16 height 9
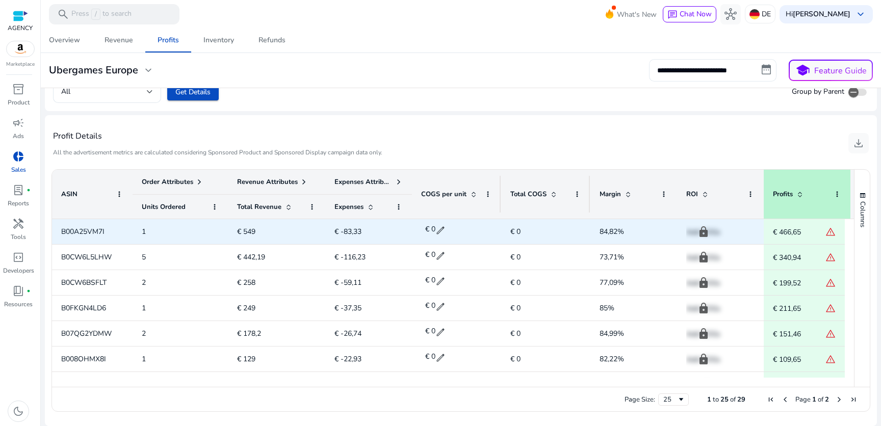
click at [60, 233] on div "B00A25VM7I" at bounding box center [92, 231] width 81 height 25
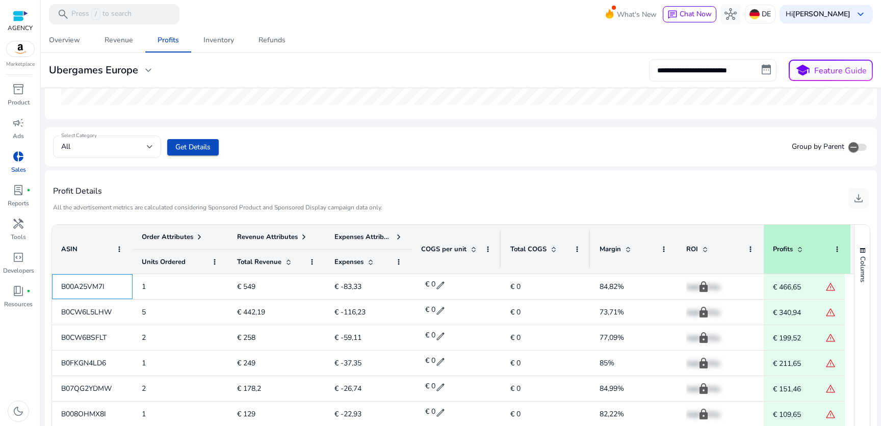
scroll to position [291, 0]
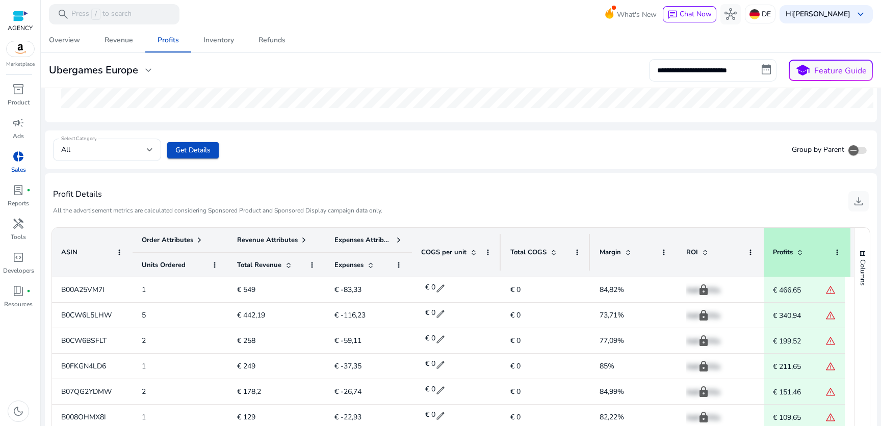
click at [76, 199] on h4 "Profit Details" at bounding box center [218, 195] width 330 height 10
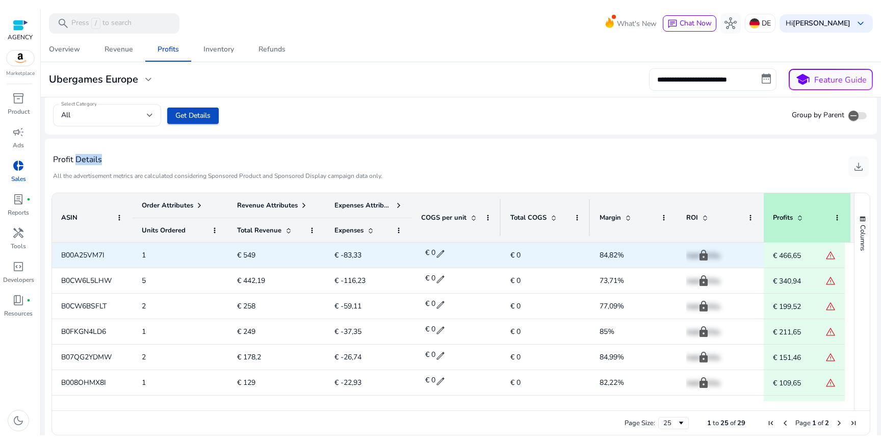
scroll to position [349, 0]
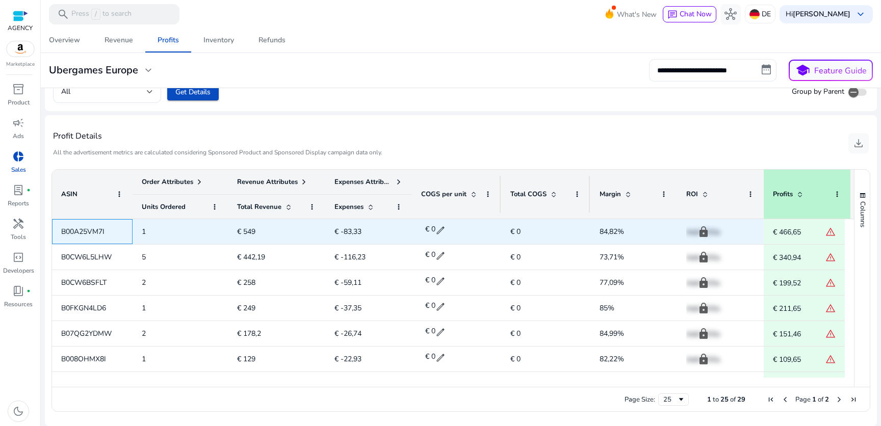
click at [91, 238] on span "B00A25VM7I" at bounding box center [92, 231] width 62 height 21
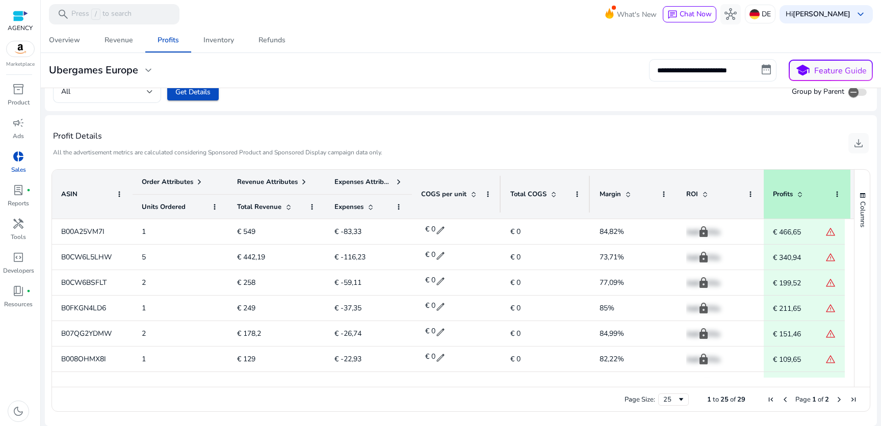
click at [335, 148] on p "All the advertisement metrics are calculated considering Sponsored Product and …" at bounding box center [218, 152] width 330 height 9
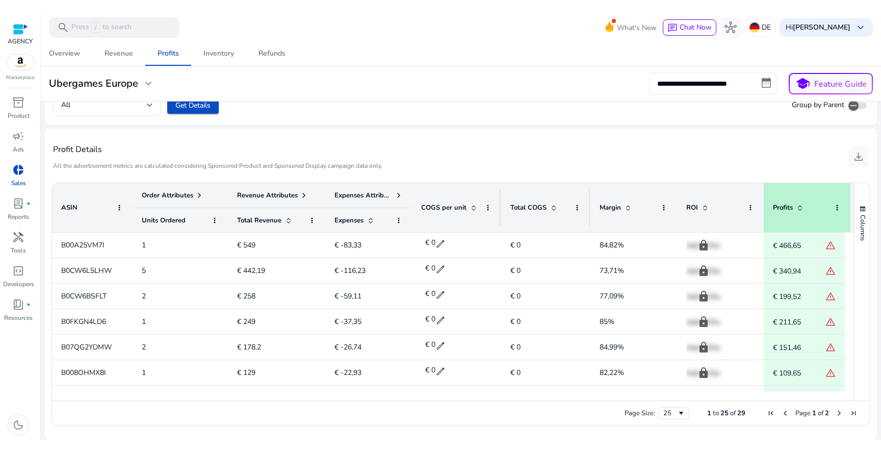
scroll to position [323, 0]
